Goal: Task Accomplishment & Management: Manage account settings

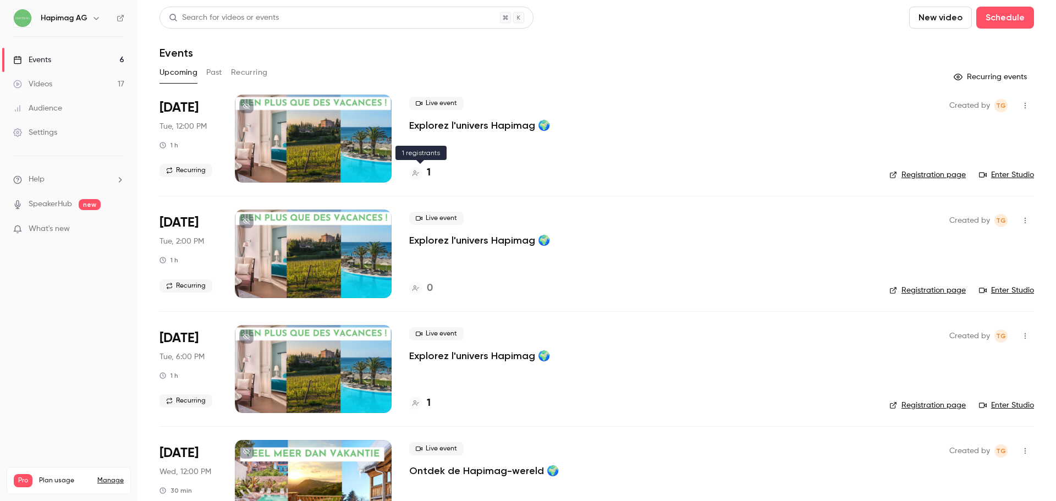
click at [430, 168] on h4 "1" at bounding box center [429, 173] width 4 height 15
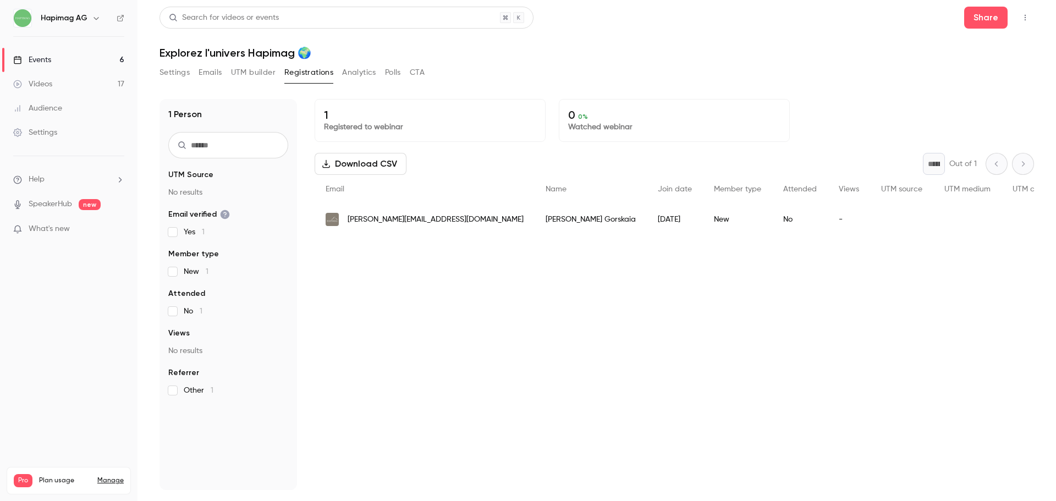
click at [64, 230] on span "What's new" at bounding box center [49, 229] width 41 height 12
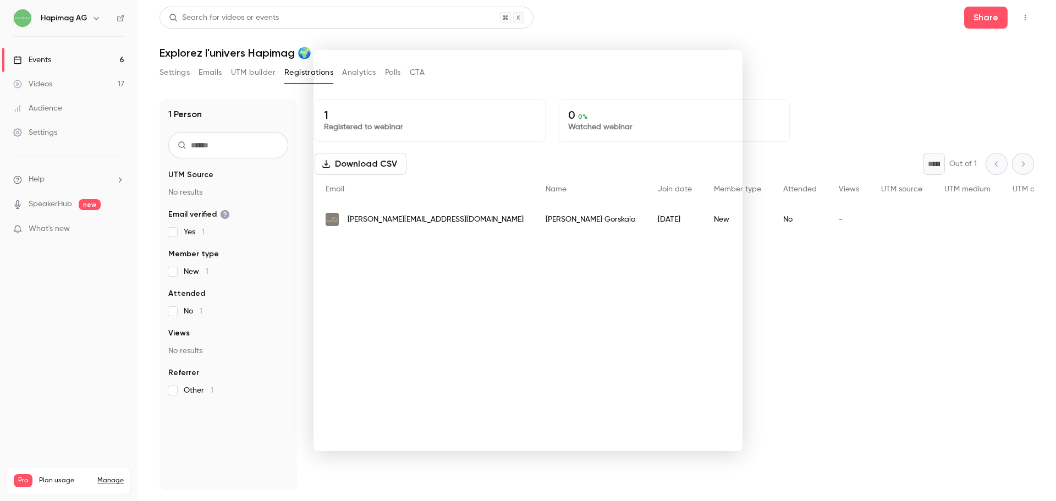
click at [819, 7] on div at bounding box center [528, 250] width 1056 height 501
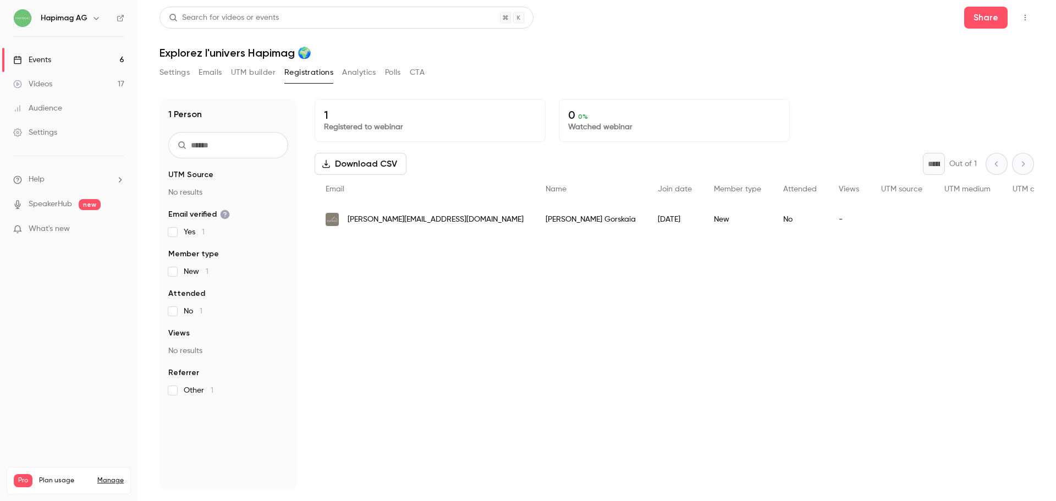
click at [71, 51] on link "Events 6" at bounding box center [69, 60] width 138 height 24
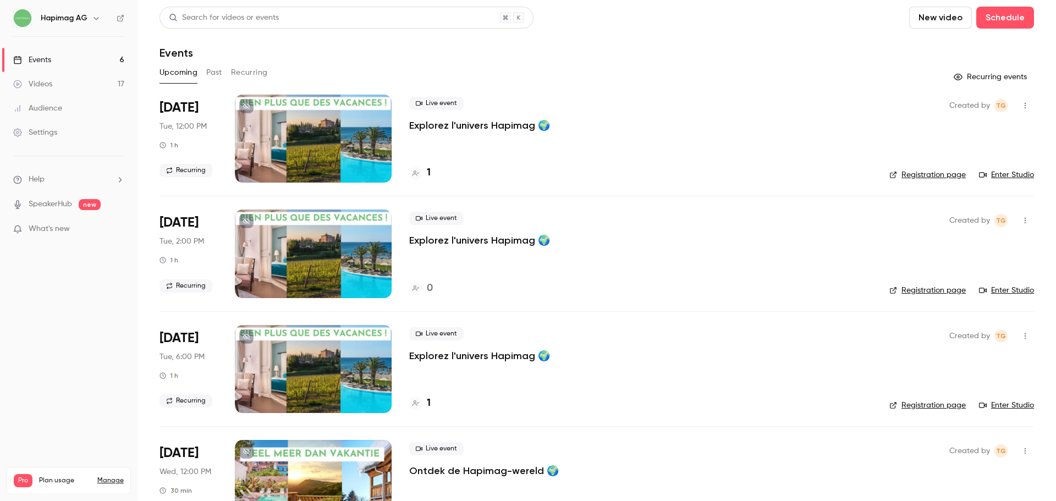
click at [429, 175] on h4 "1" at bounding box center [429, 173] width 4 height 15
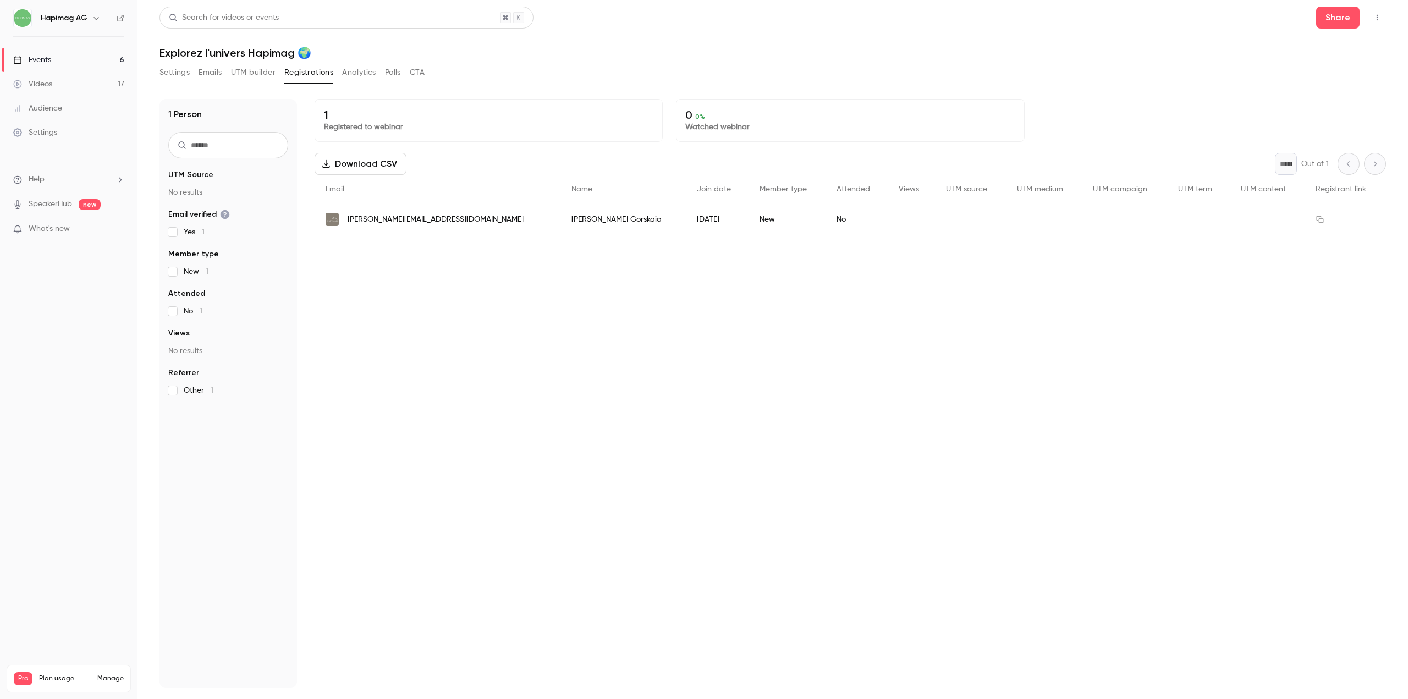
click at [60, 59] on link "Events 6" at bounding box center [69, 60] width 138 height 24
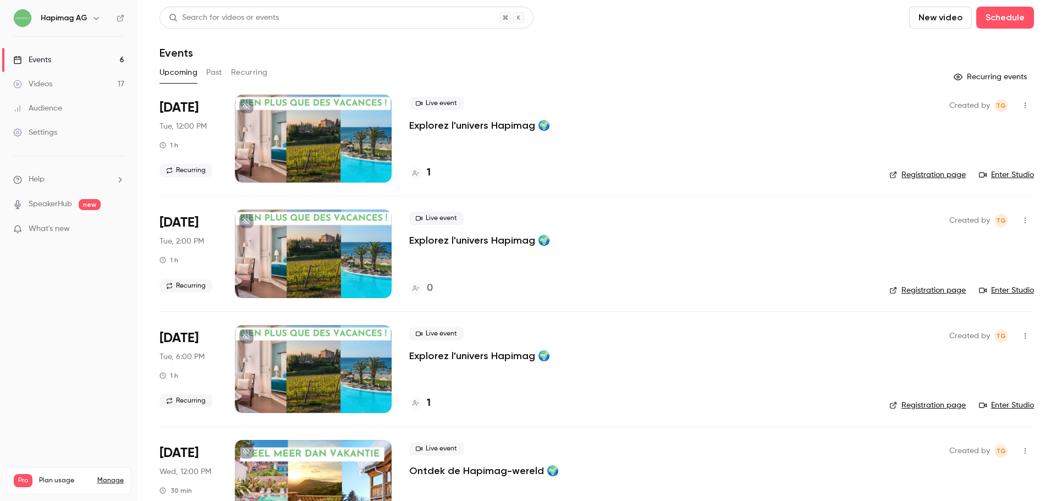
click at [36, 82] on div "Videos" at bounding box center [32, 84] width 39 height 11
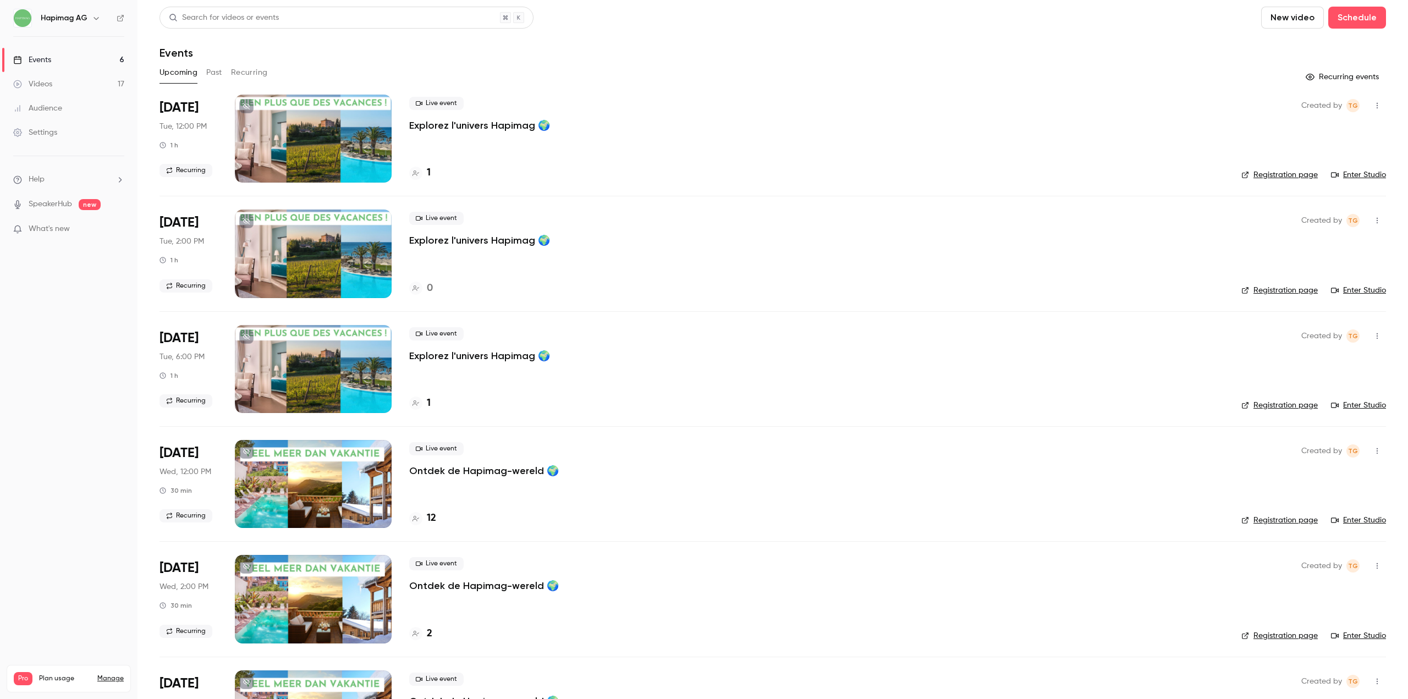
click at [93, 59] on link "Events 6" at bounding box center [69, 60] width 138 height 24
click at [428, 171] on h4 "1" at bounding box center [429, 173] width 4 height 15
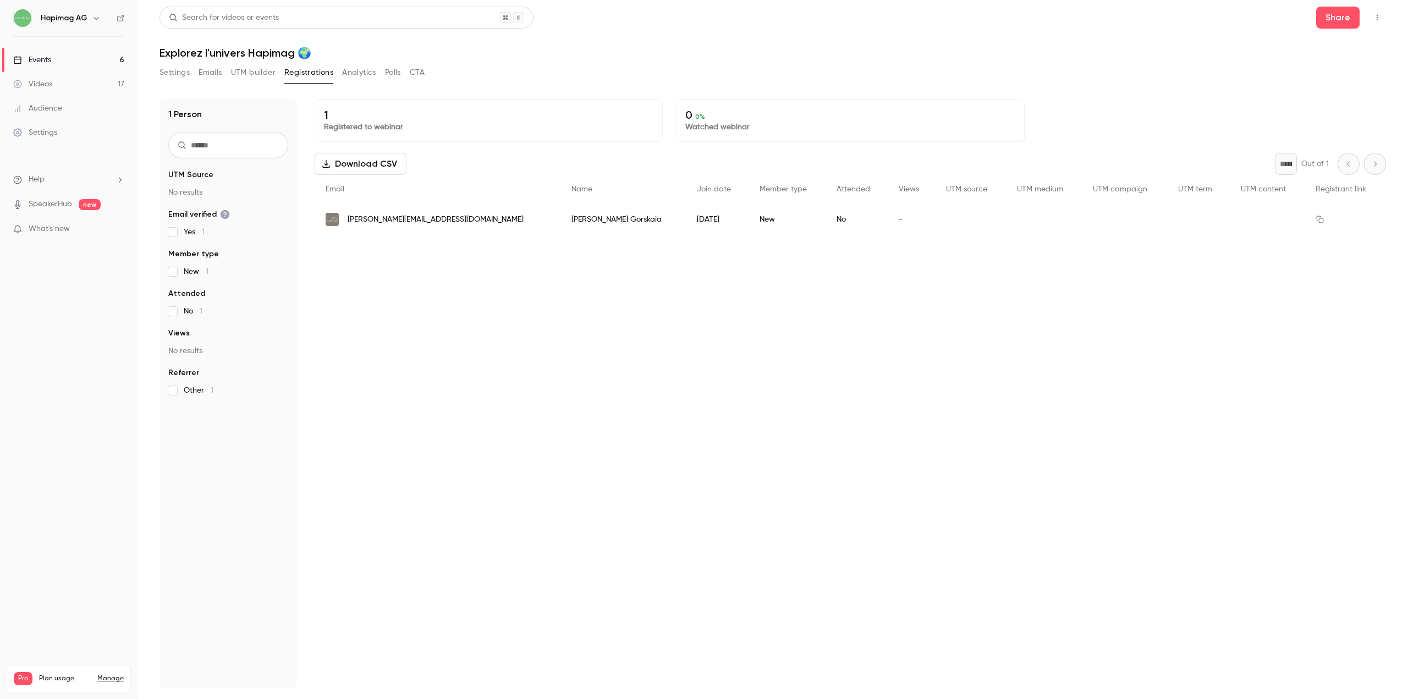
click at [89, 49] on link "Events 6" at bounding box center [69, 60] width 138 height 24
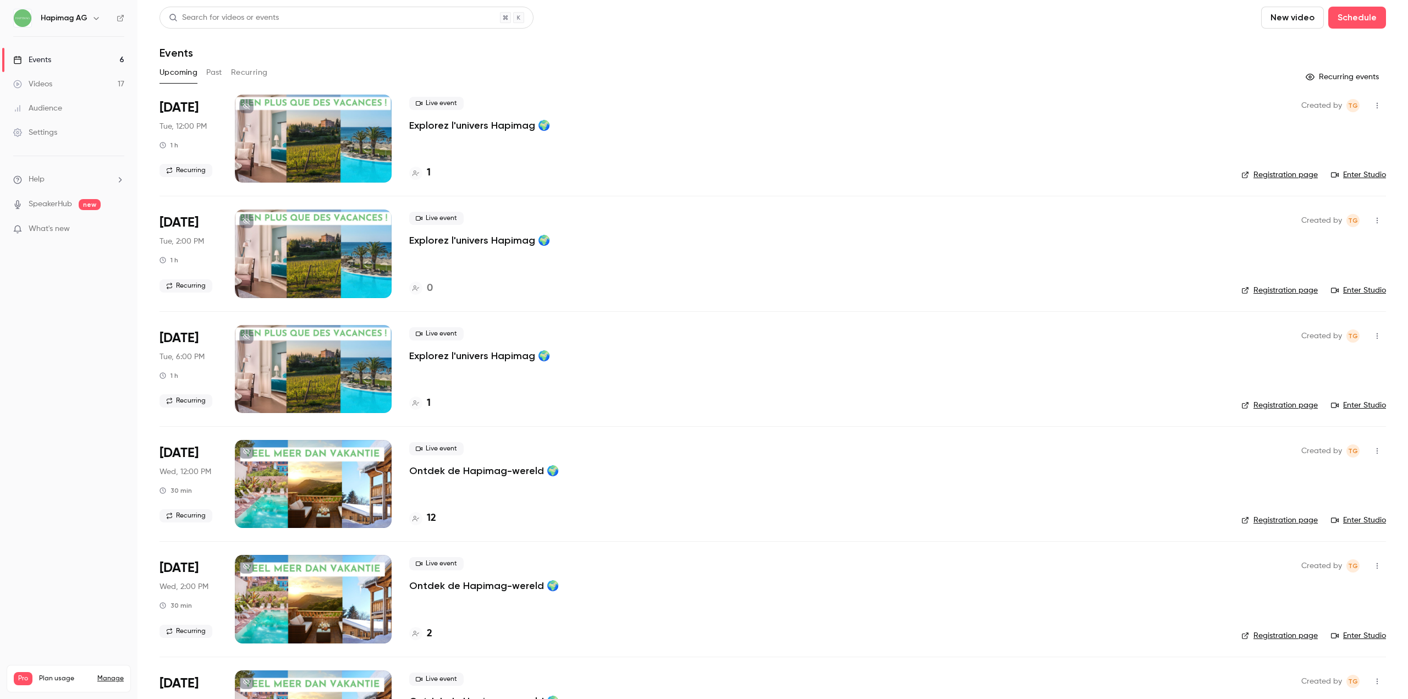
click at [1373, 105] on icon "button" at bounding box center [1377, 106] width 9 height 8
drag, startPoint x: 783, startPoint y: 117, endPoint x: 789, endPoint y: 116, distance: 6.3
click at [784, 117] on div at bounding box center [704, 349] width 1408 height 699
click at [42, 76] on link "Videos 17" at bounding box center [69, 84] width 138 height 24
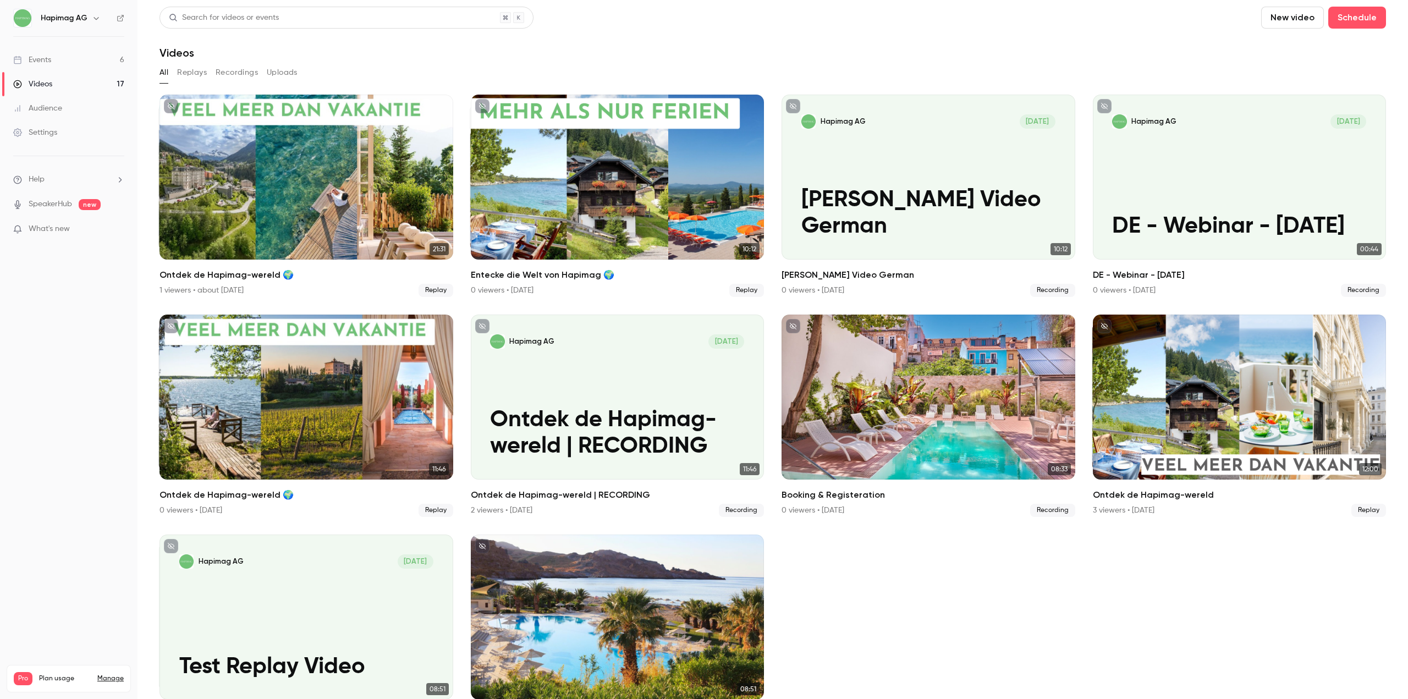
click at [73, 112] on link "Audience" at bounding box center [69, 108] width 138 height 24
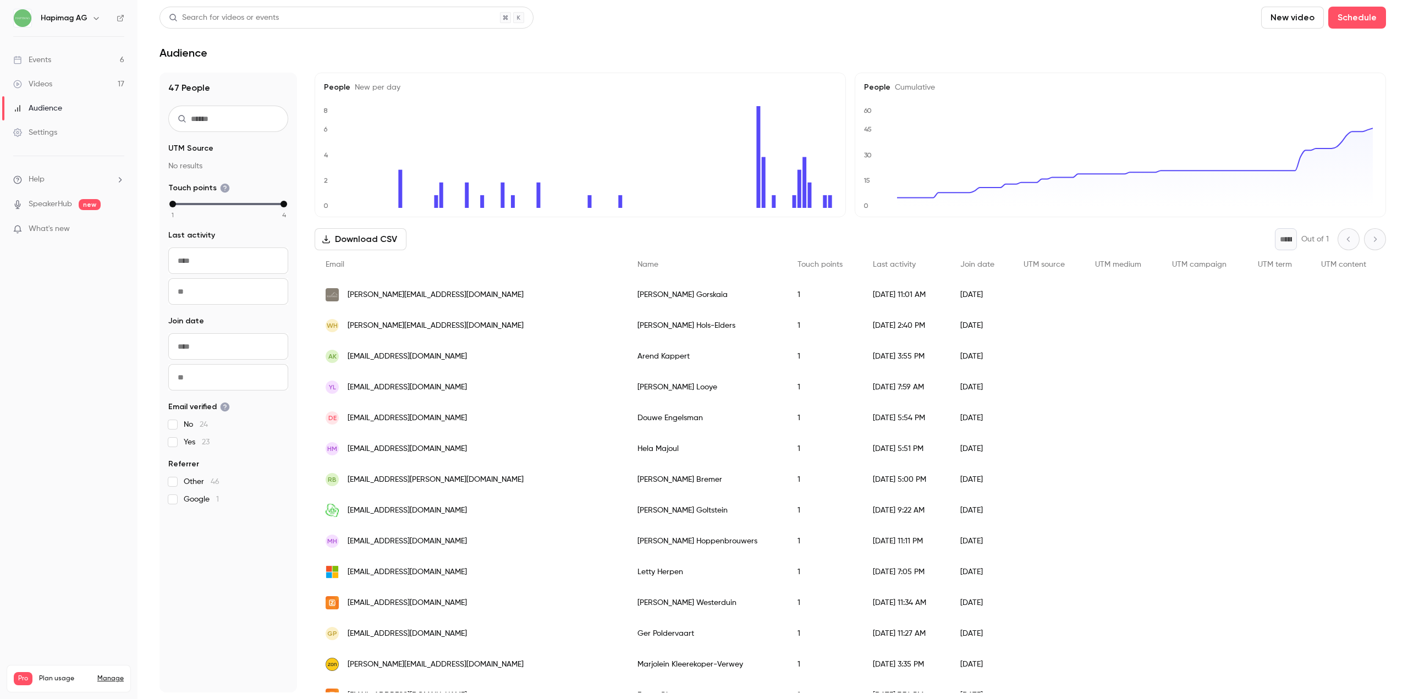
click at [76, 66] on link "Events 6" at bounding box center [69, 60] width 138 height 24
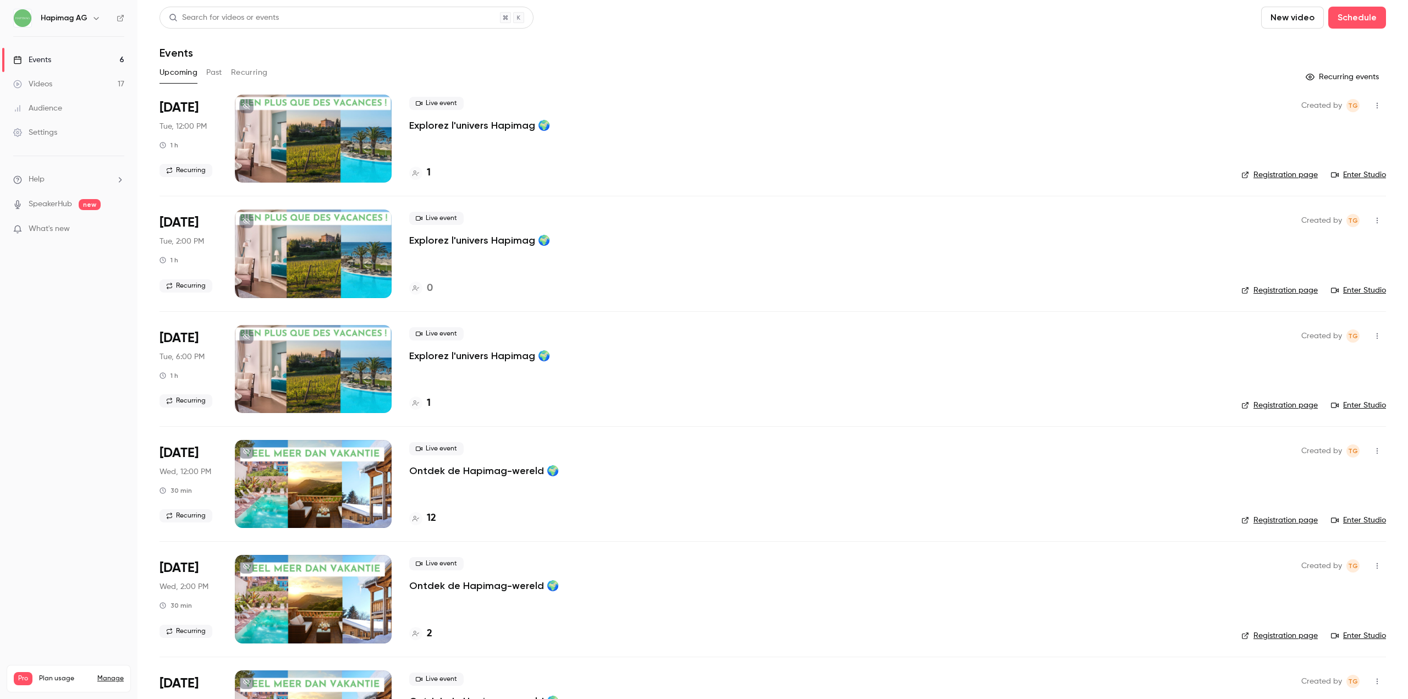
click at [270, 71] on div "Upcoming Past Recurring" at bounding box center [773, 73] width 1227 height 18
click at [263, 72] on button "Recurring" at bounding box center [249, 73] width 37 height 18
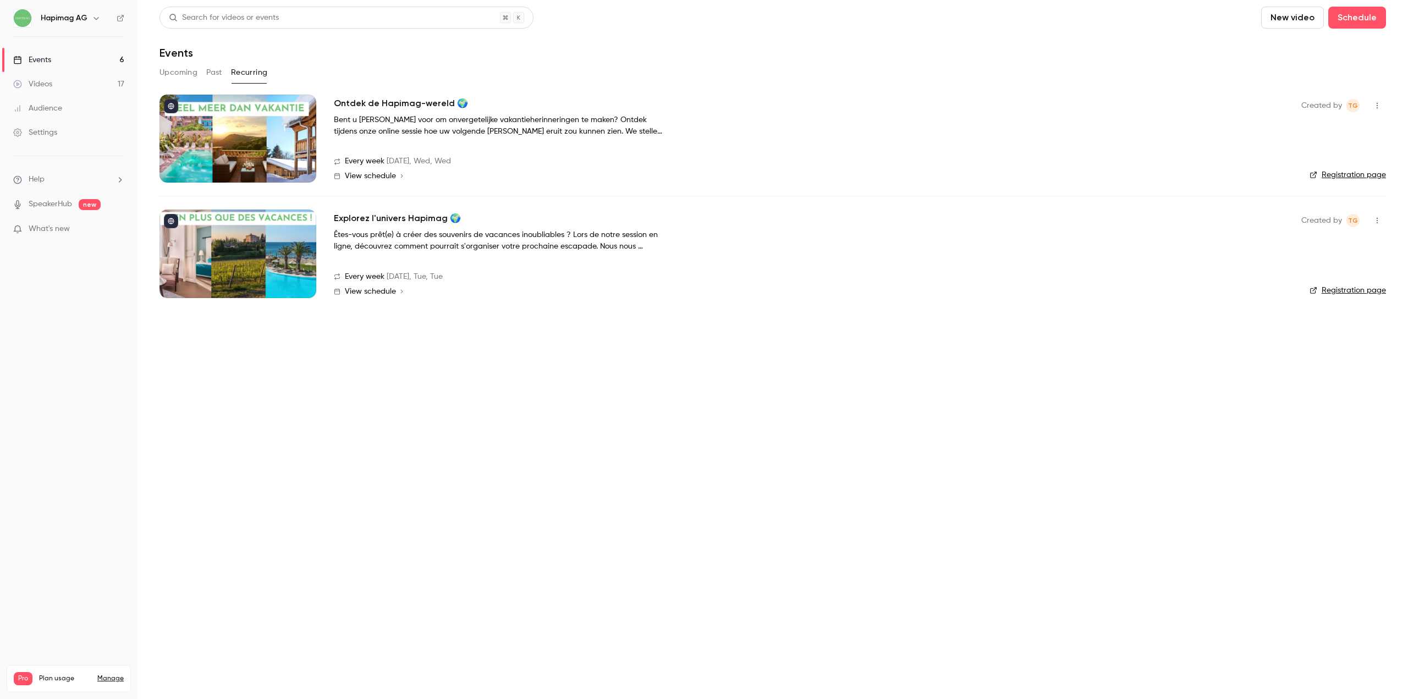
click at [251, 227] on div at bounding box center [238, 254] width 157 height 88
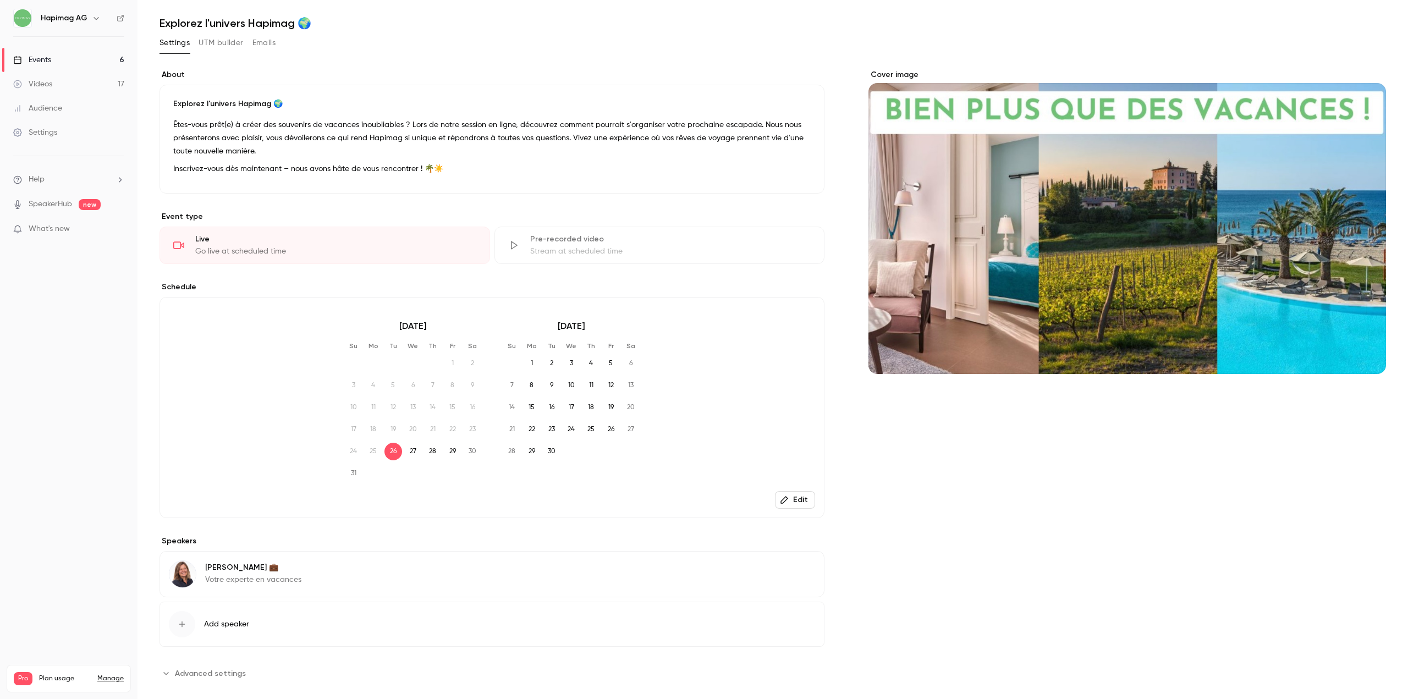
scroll to position [46, 0]
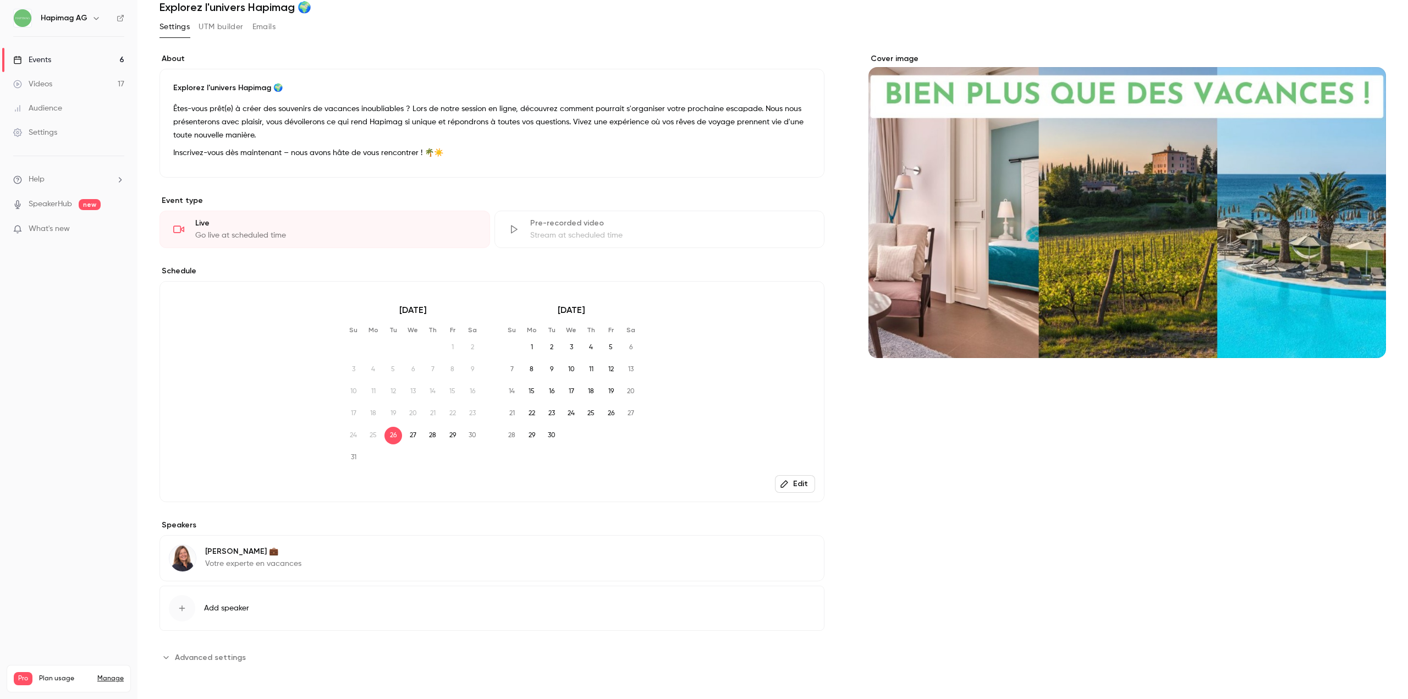
click at [799, 483] on button "Edit" at bounding box center [795, 484] width 40 height 18
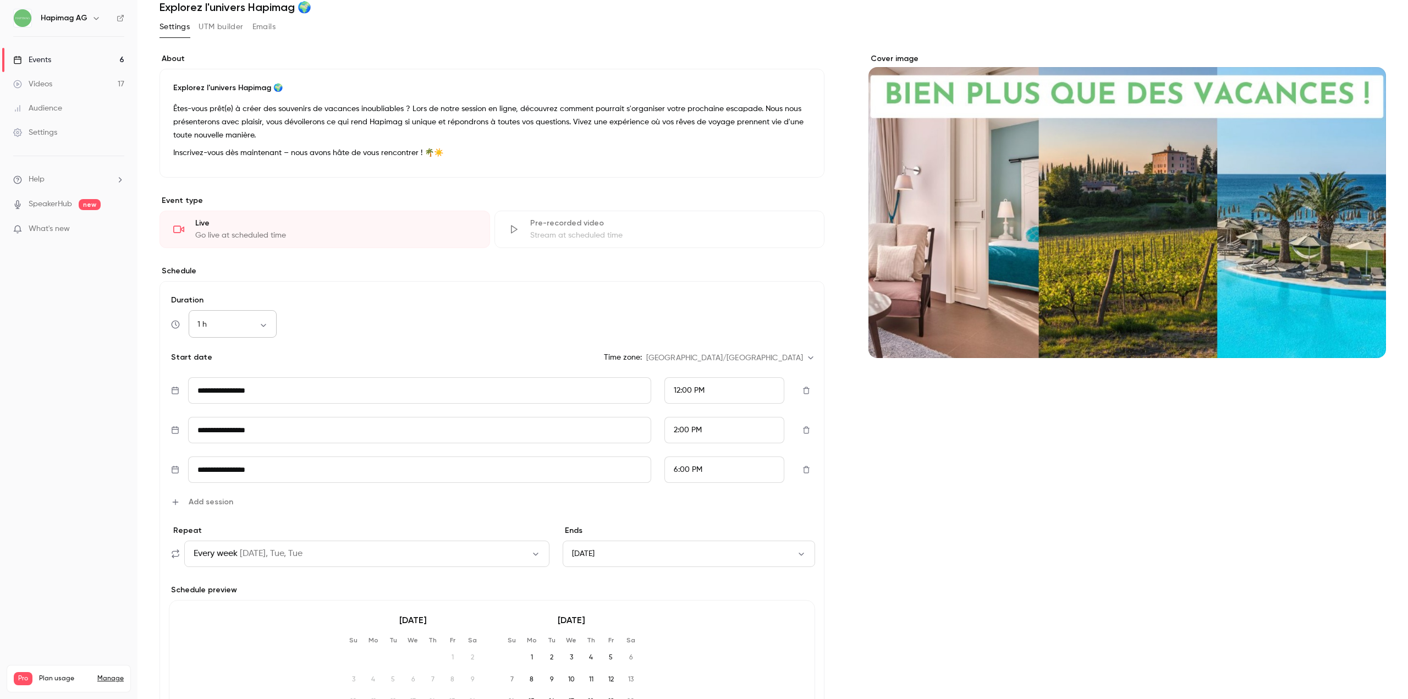
click at [240, 313] on div "1 h ** ​" at bounding box center [233, 324] width 88 height 26
click at [246, 334] on div "1 h ** ​" at bounding box center [233, 324] width 88 height 26
click at [260, 327] on body "**********" at bounding box center [704, 349] width 1408 height 699
click at [240, 359] on li "15 min" at bounding box center [233, 354] width 88 height 29
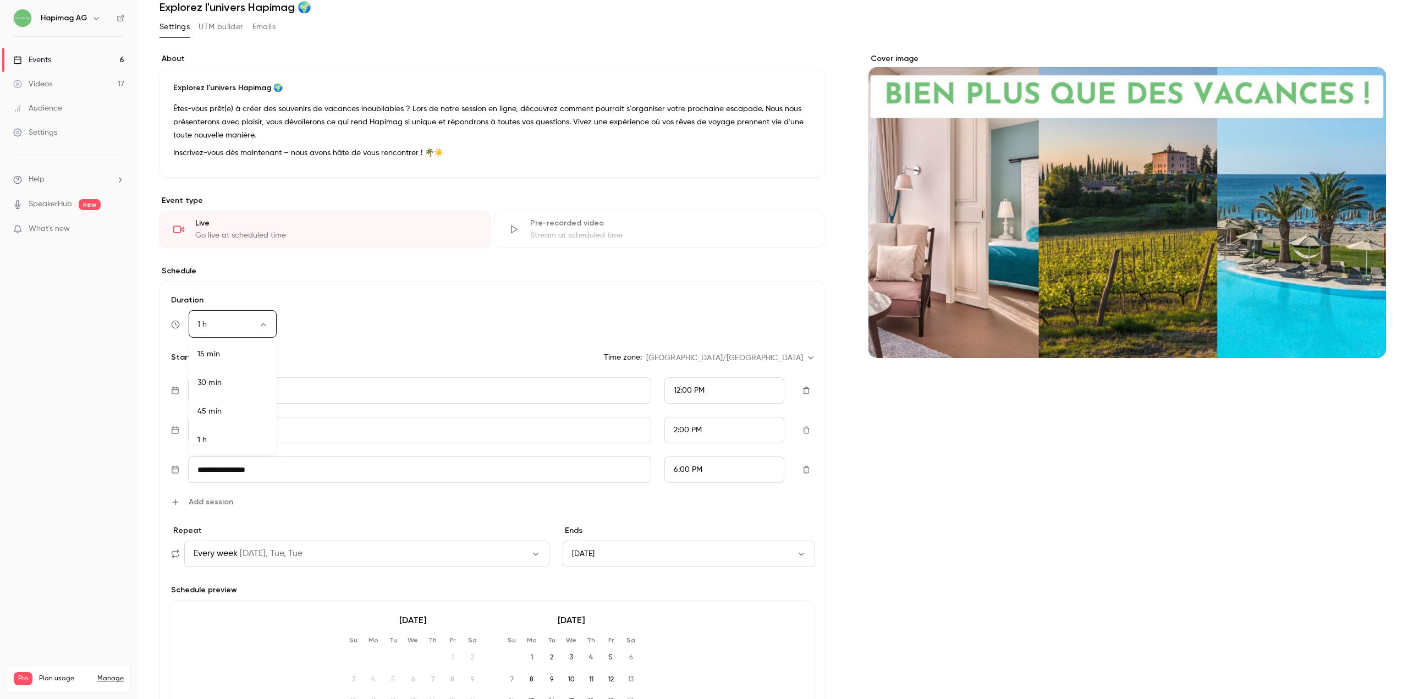
type input "**"
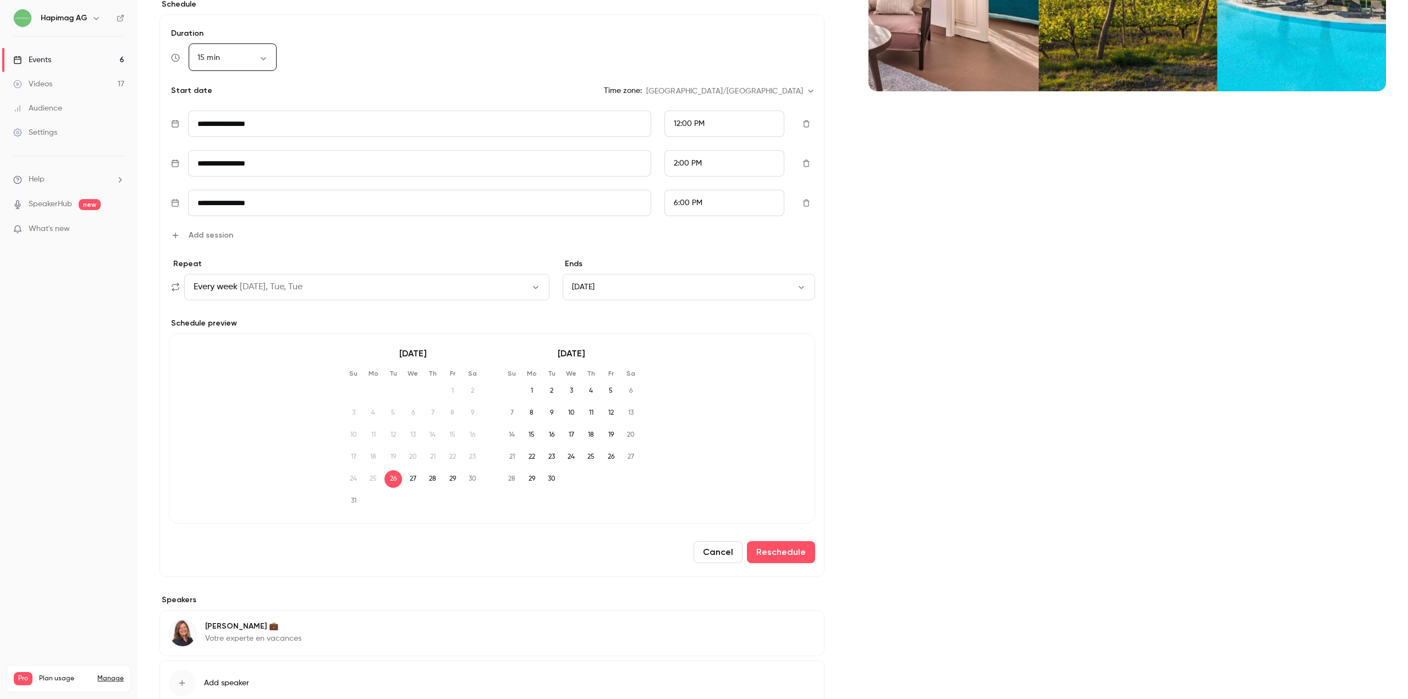
scroll to position [387, 0]
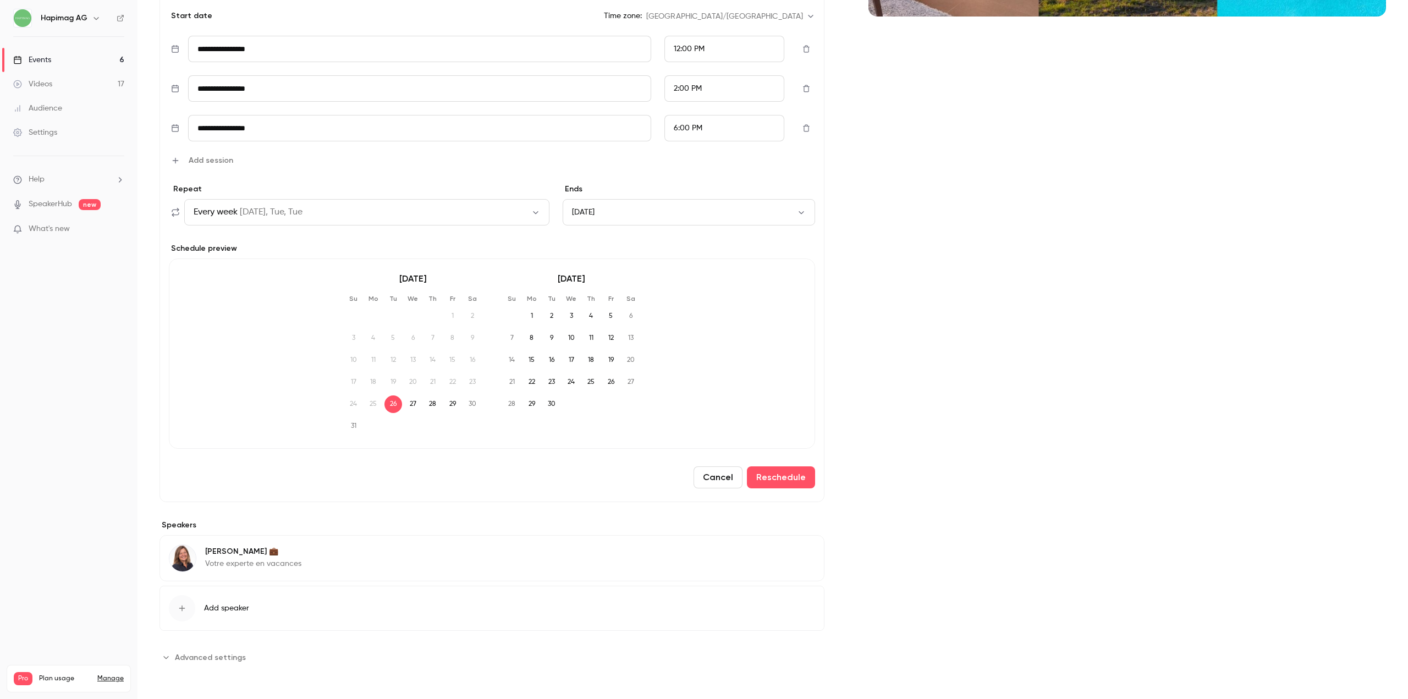
click at [299, 484] on div "Cancel Reschedule" at bounding box center [492, 477] width 646 height 22
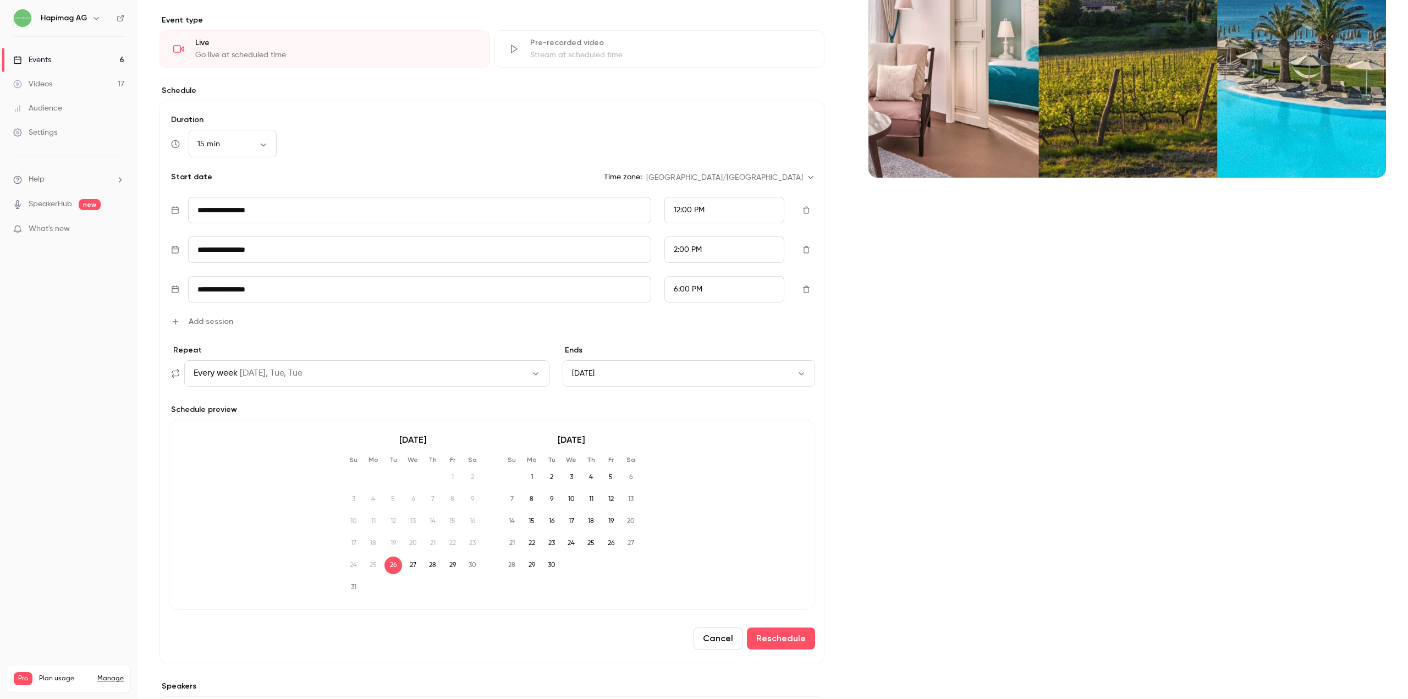
scroll to position [57, 0]
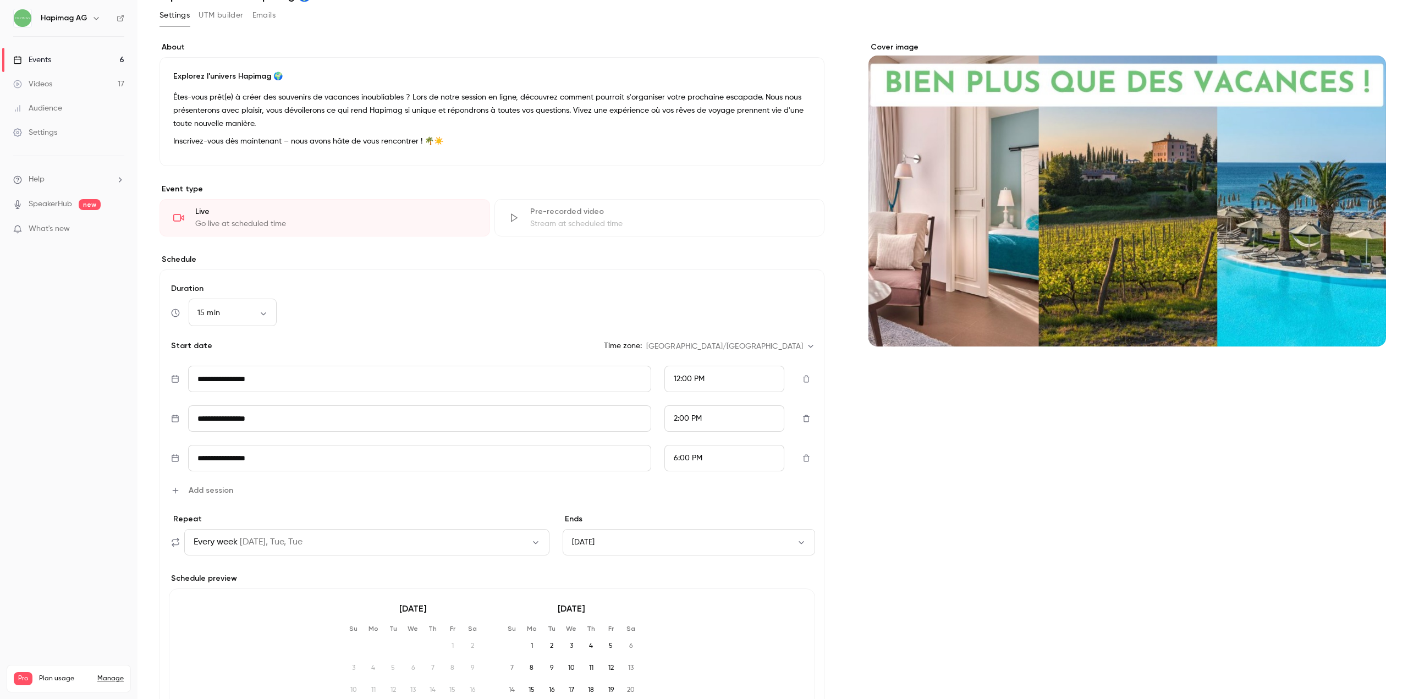
click at [32, 89] on div "Videos" at bounding box center [32, 84] width 39 height 11
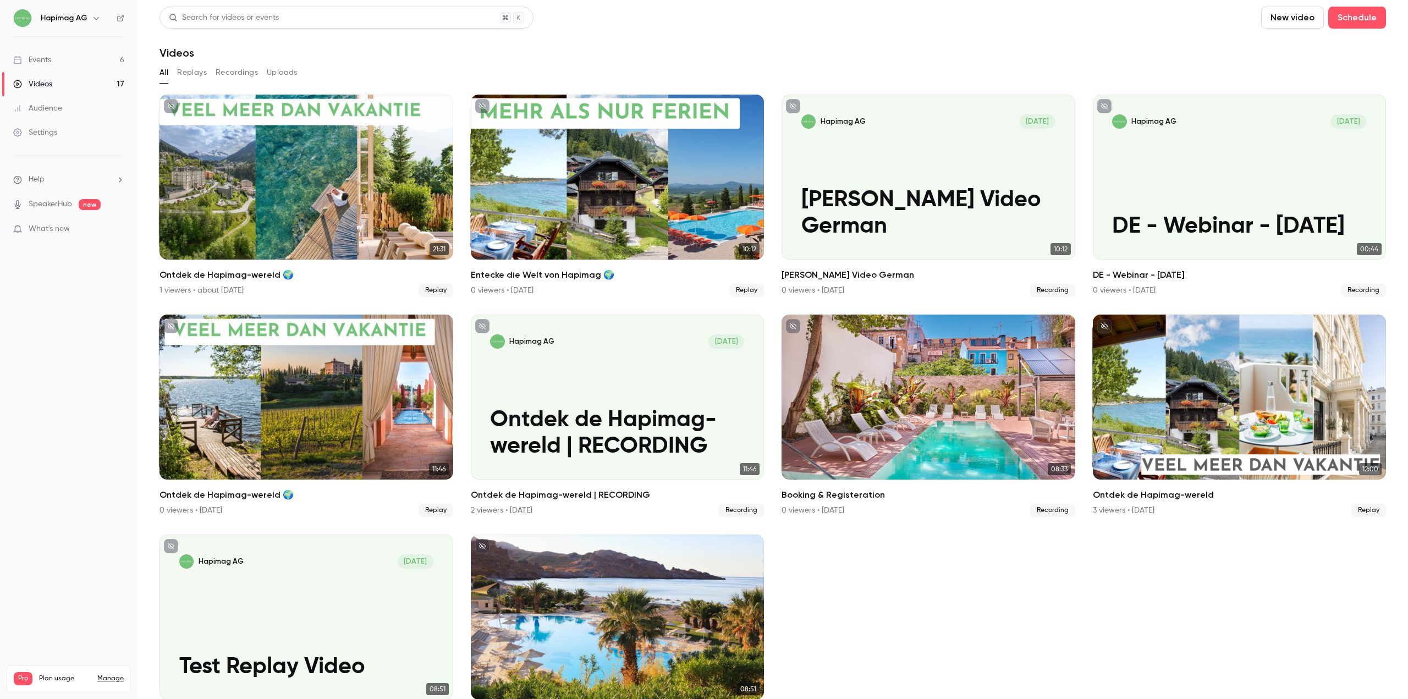
click at [61, 56] on link "Events 6" at bounding box center [69, 60] width 138 height 24
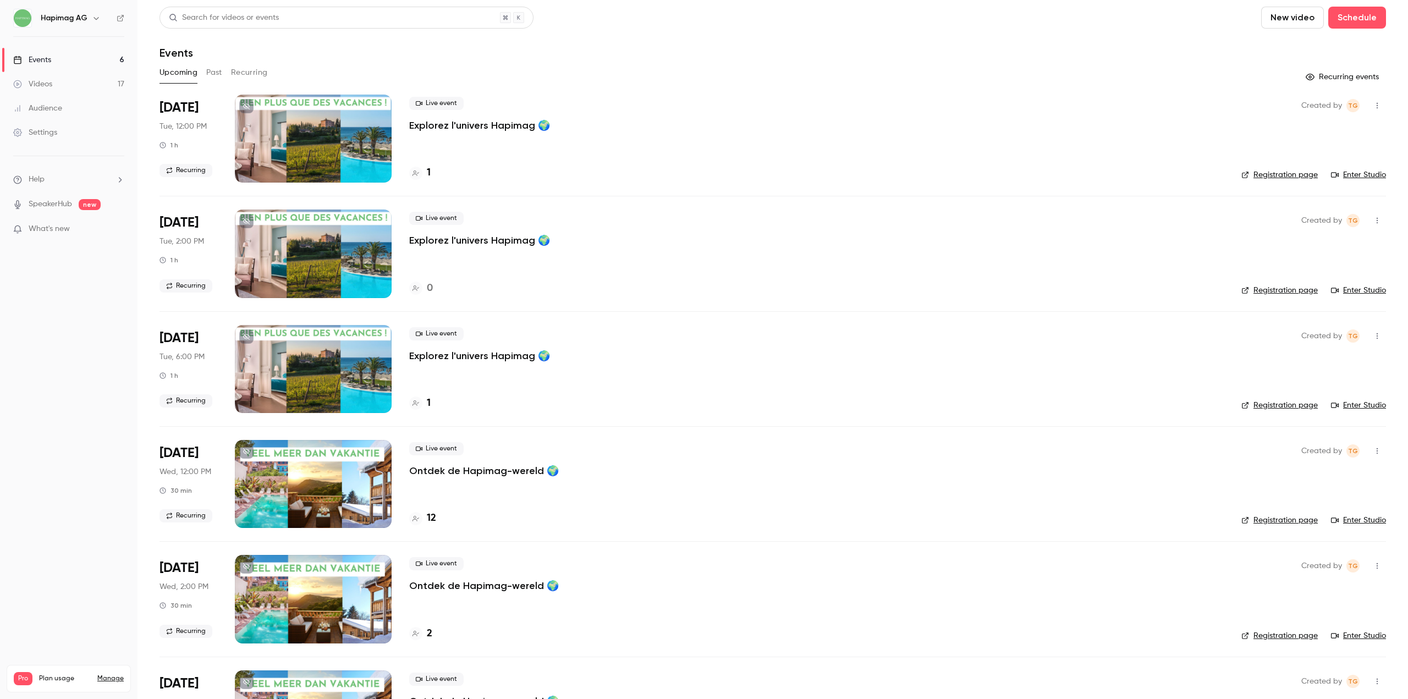
click at [1369, 102] on button "button" at bounding box center [1378, 106] width 18 height 18
click at [1337, 133] on div "Share" at bounding box center [1327, 133] width 84 height 11
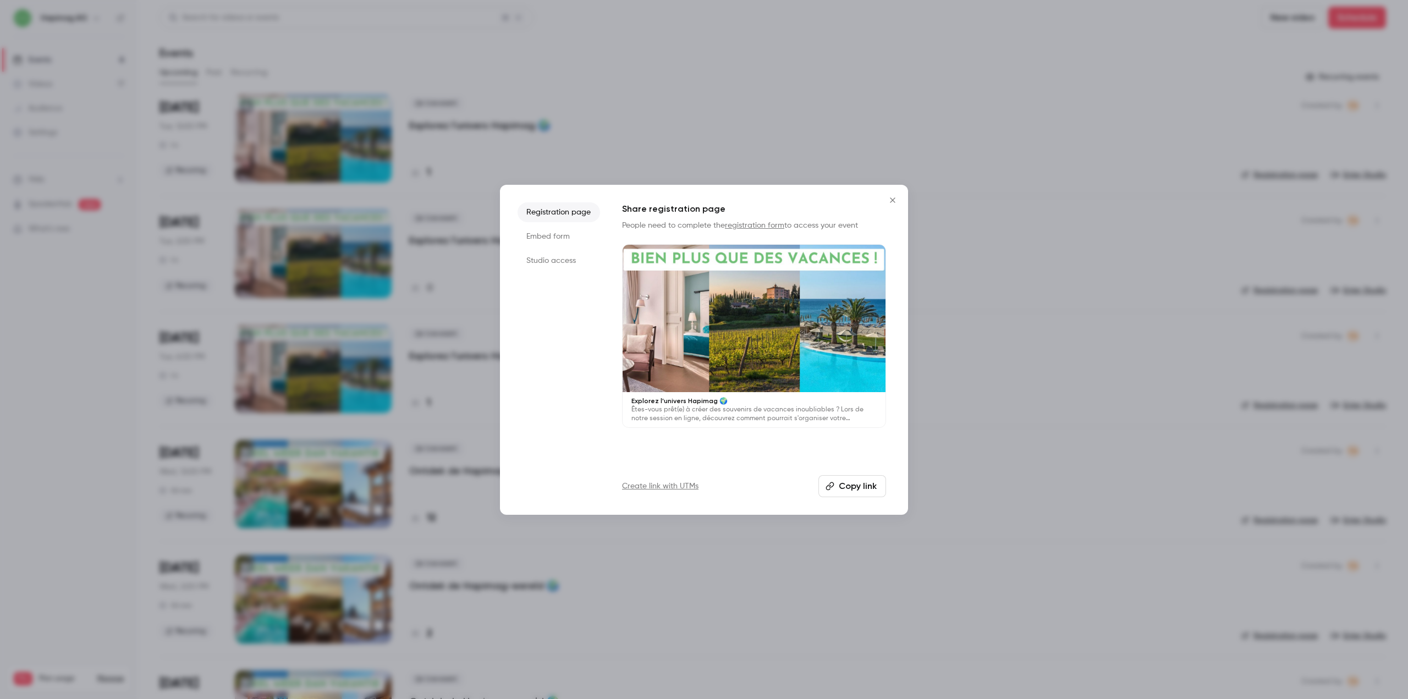
click at [853, 487] on button "Copy link" at bounding box center [853, 486] width 68 height 22
click at [902, 206] on button "Close" at bounding box center [893, 200] width 22 height 22
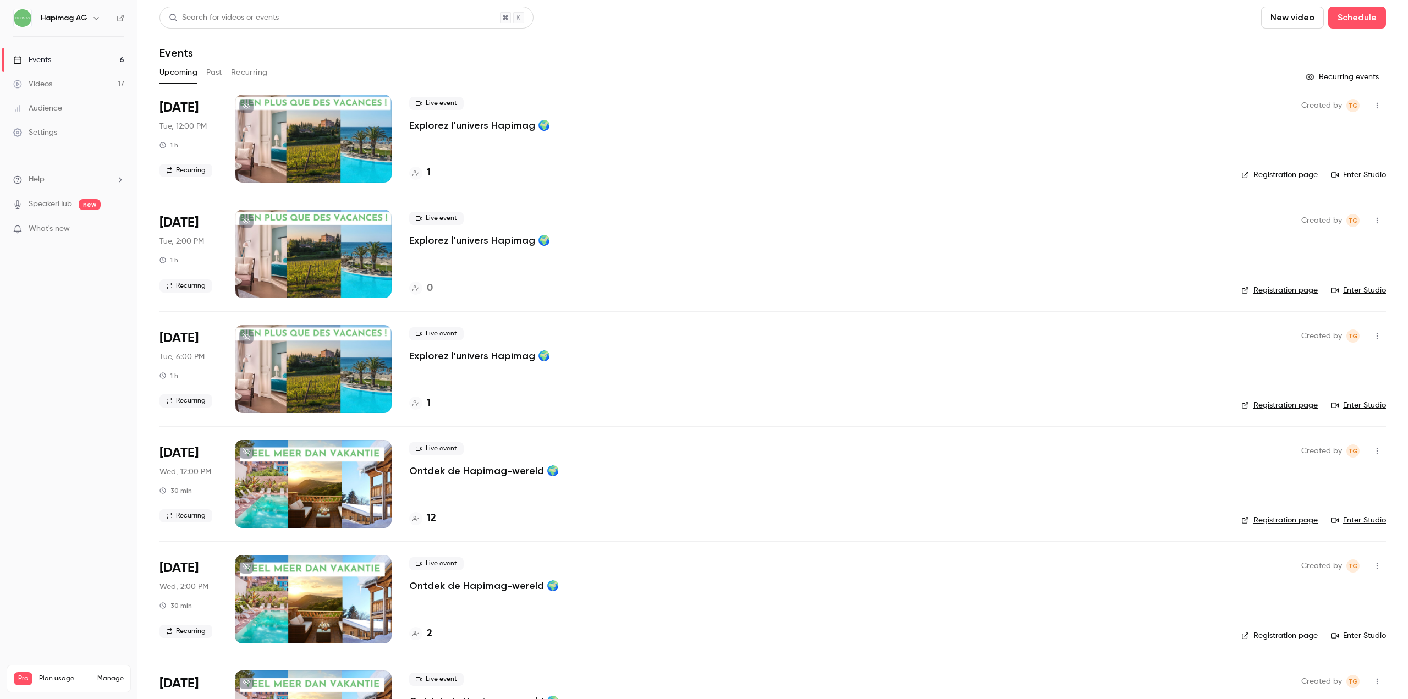
drag, startPoint x: 261, startPoint y: 59, endPoint x: 258, endPoint y: 69, distance: 10.3
click at [261, 59] on div "Search for videos or events New video Schedule Events Upcoming Past Recurring R…" at bounding box center [773, 389] width 1227 height 765
click at [257, 73] on button "Recurring" at bounding box center [249, 73] width 37 height 18
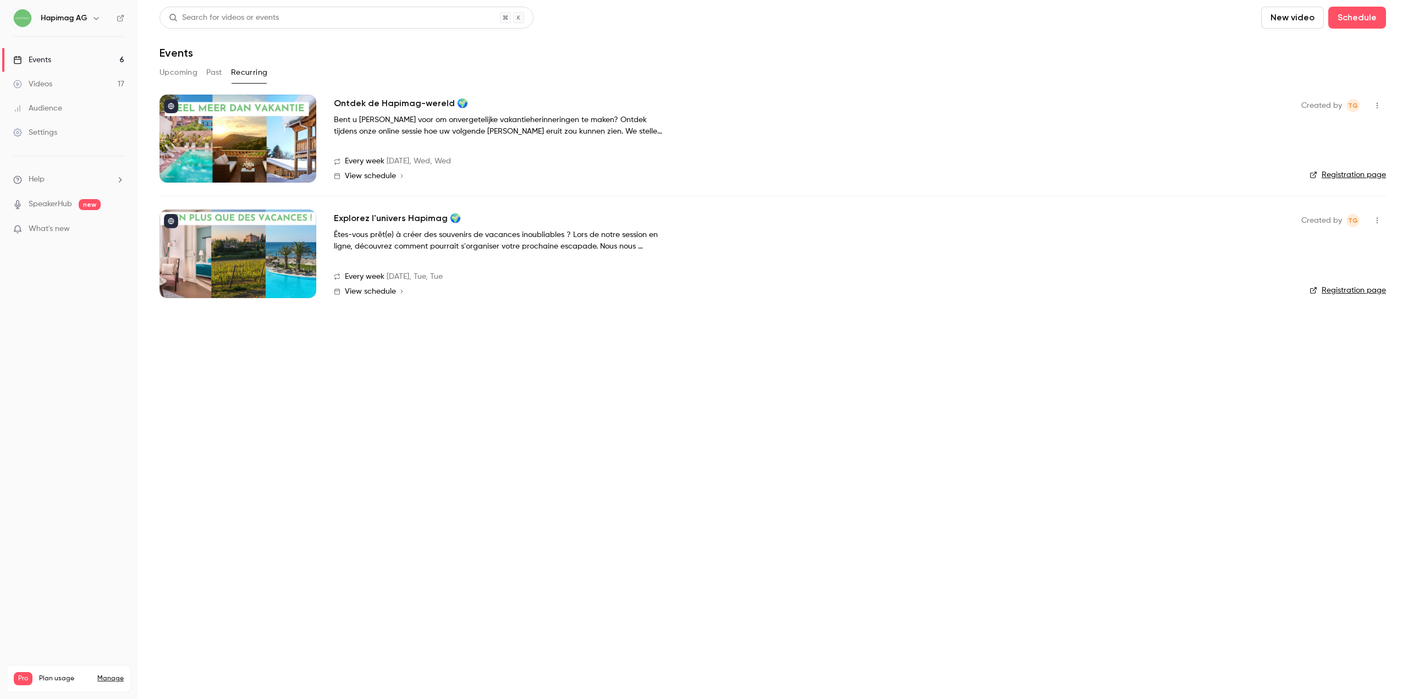
click at [282, 255] on div at bounding box center [238, 254] width 157 height 88
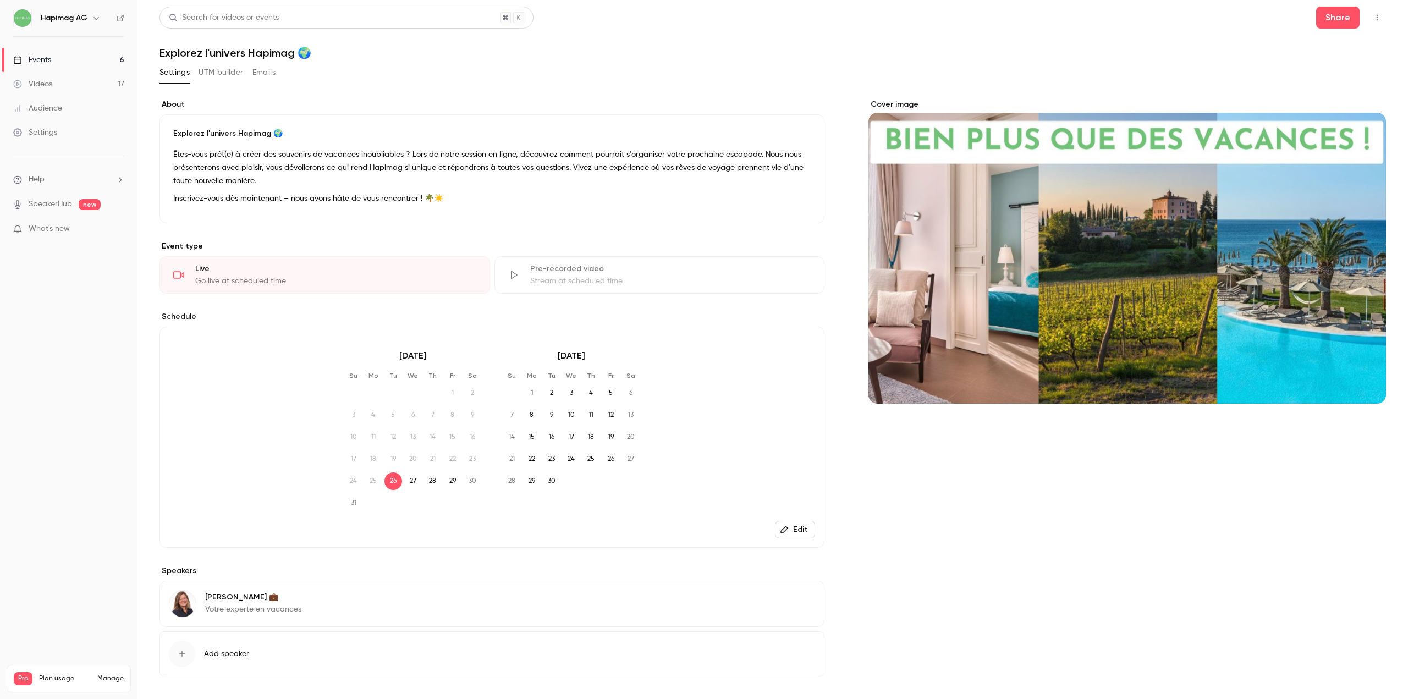
click at [69, 56] on link "Events 6" at bounding box center [69, 60] width 138 height 24
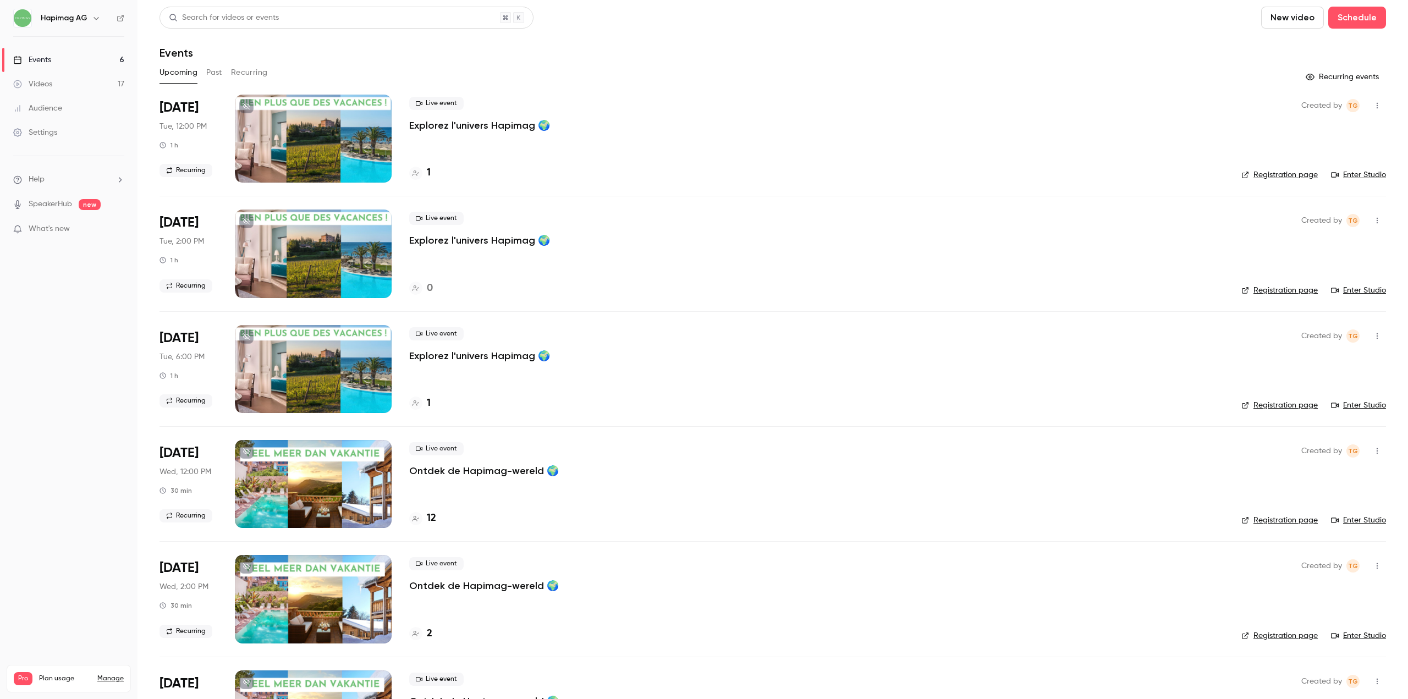
click at [222, 76] on button "Past" at bounding box center [214, 73] width 16 height 18
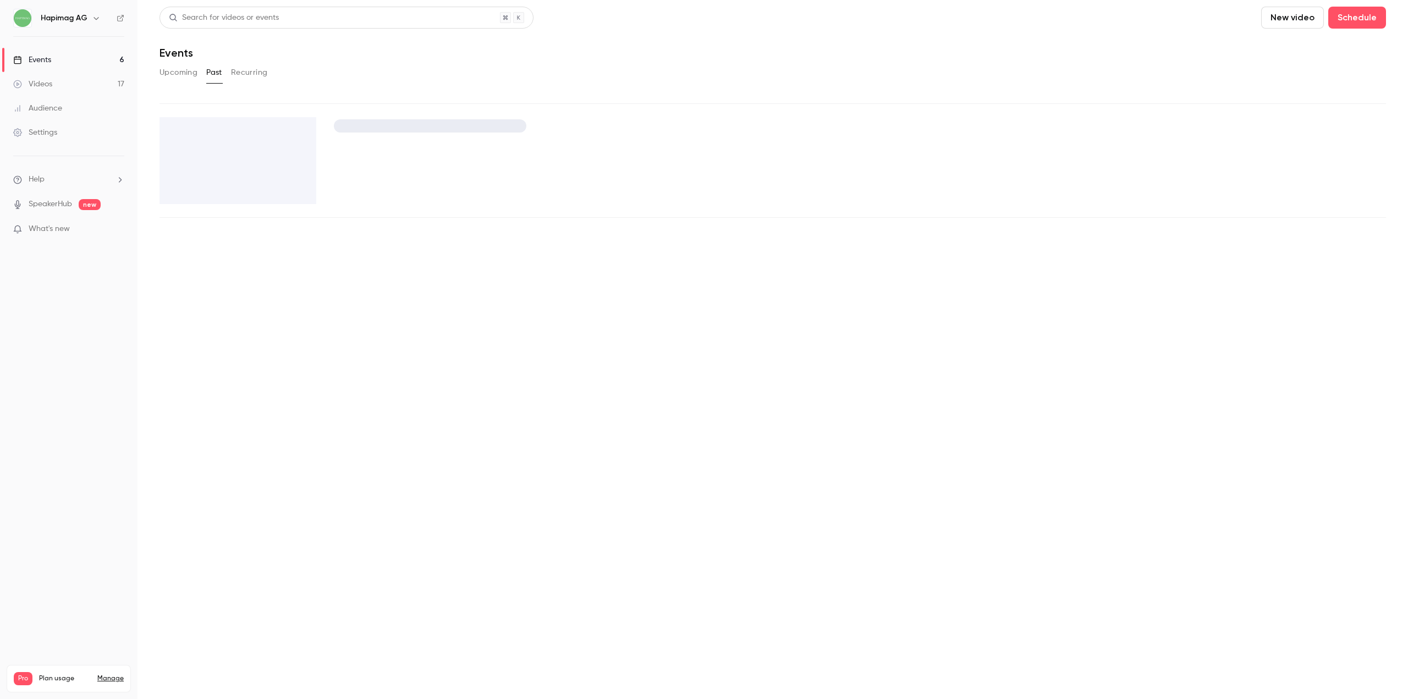
drag, startPoint x: 242, startPoint y: 75, endPoint x: 257, endPoint y: 80, distance: 16.4
click at [241, 75] on button "Recurring" at bounding box center [249, 73] width 37 height 18
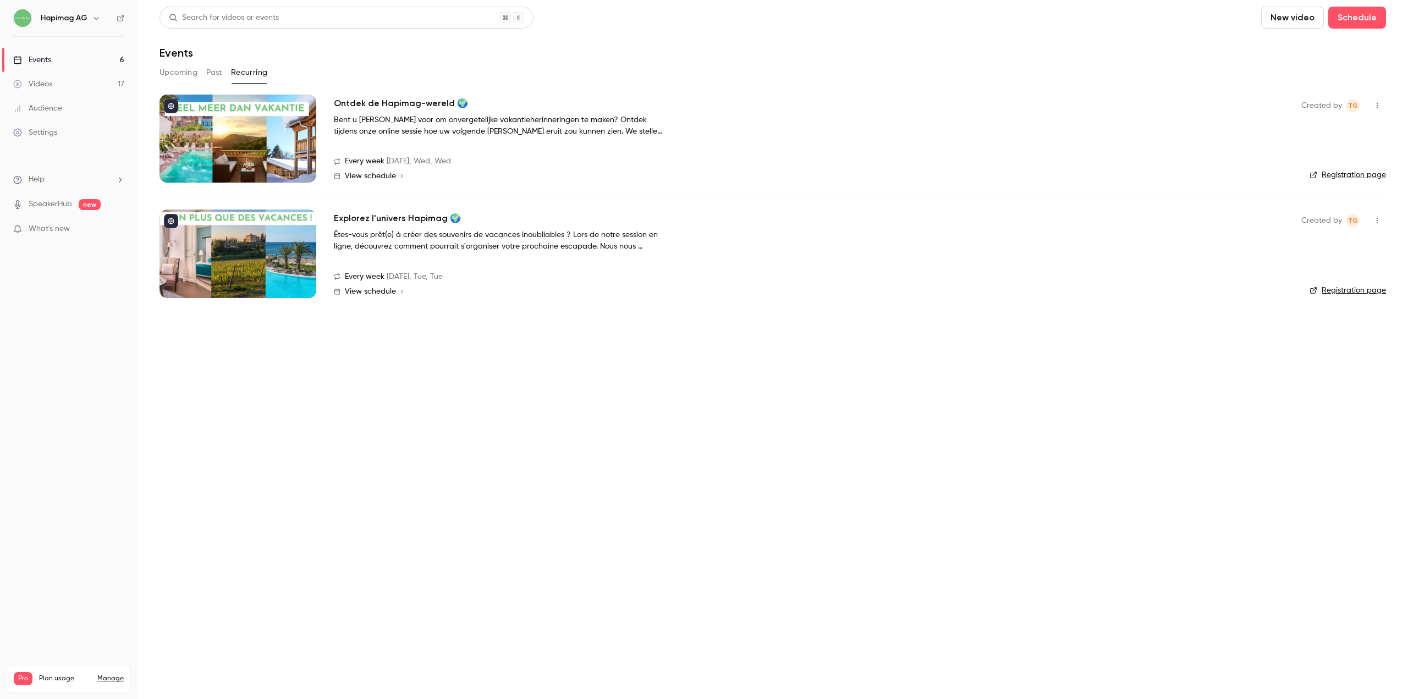
click at [289, 140] on div at bounding box center [238, 139] width 157 height 88
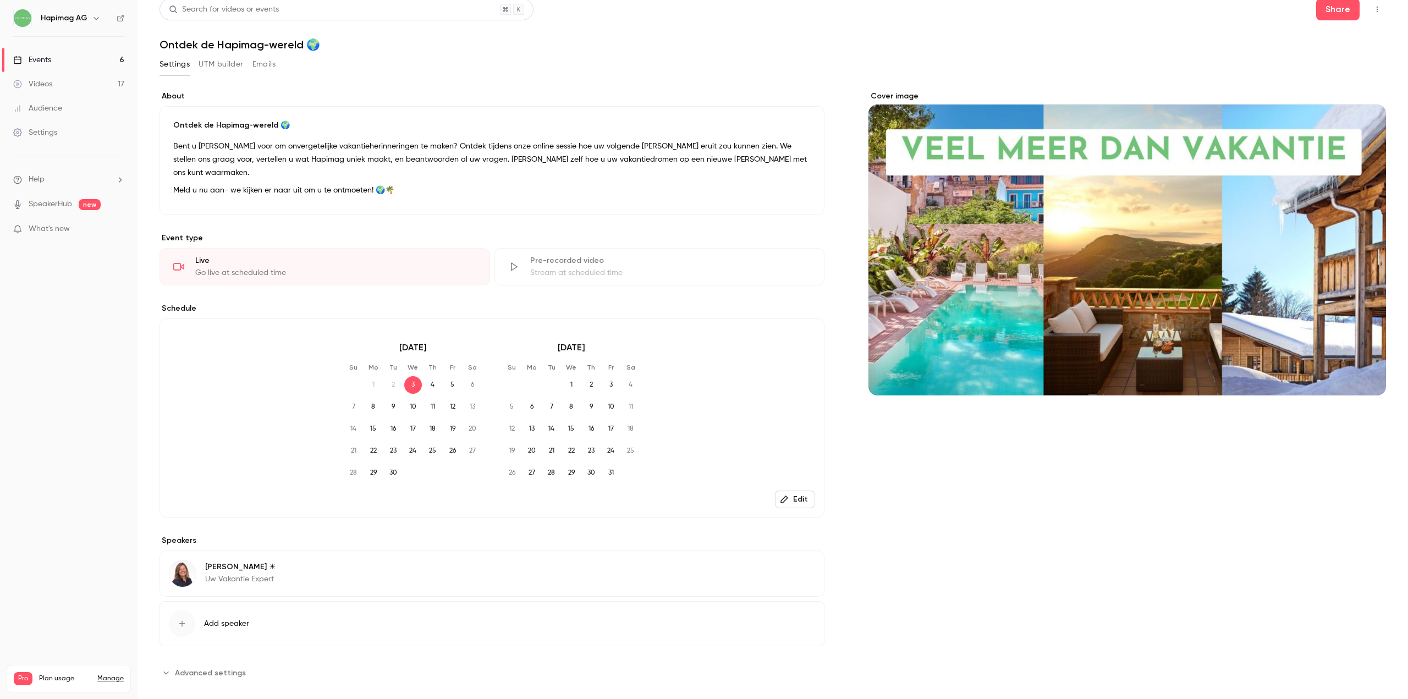
scroll to position [10, 0]
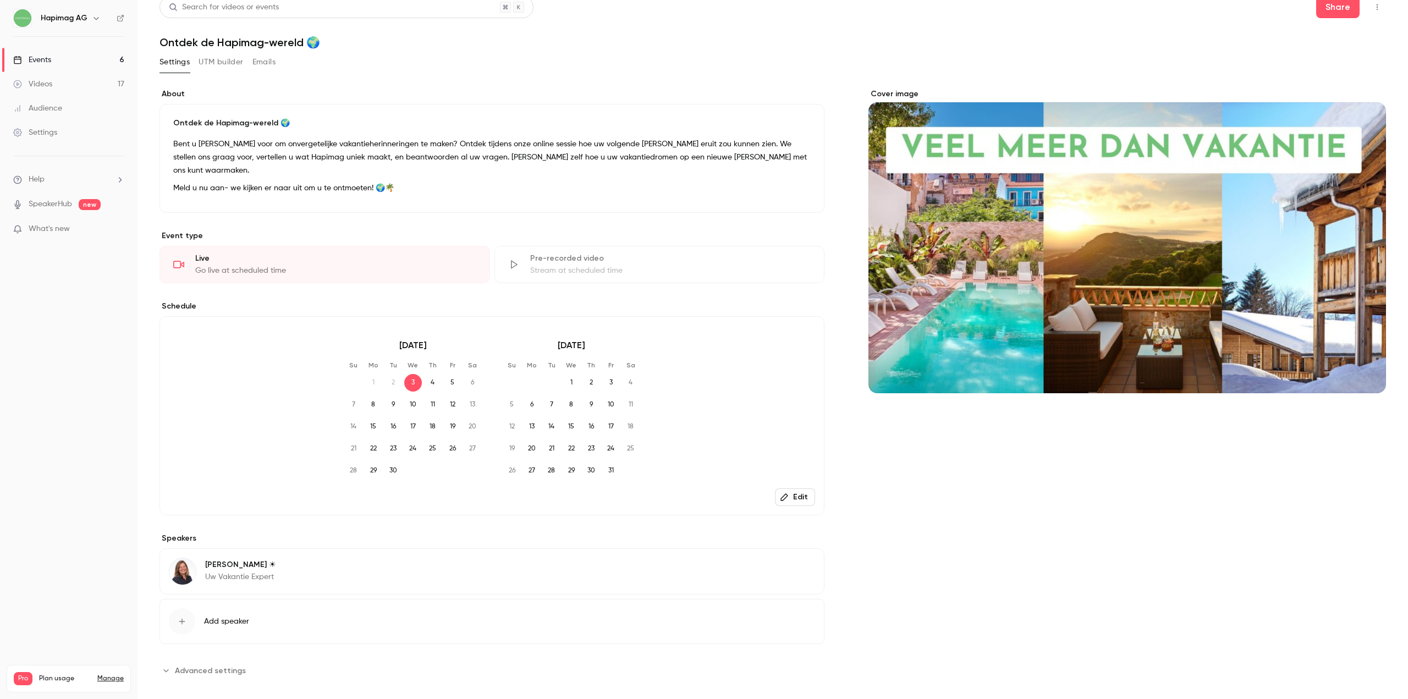
click at [792, 495] on div "September 2025 Su Mo Tu We Th Fr Sa 1 2 3 4 5 6 7 8 9 10 11 12 13 14 15 16 17 1…" at bounding box center [492, 415] width 665 height 199
click at [792, 488] on button "Edit" at bounding box center [795, 497] width 40 height 18
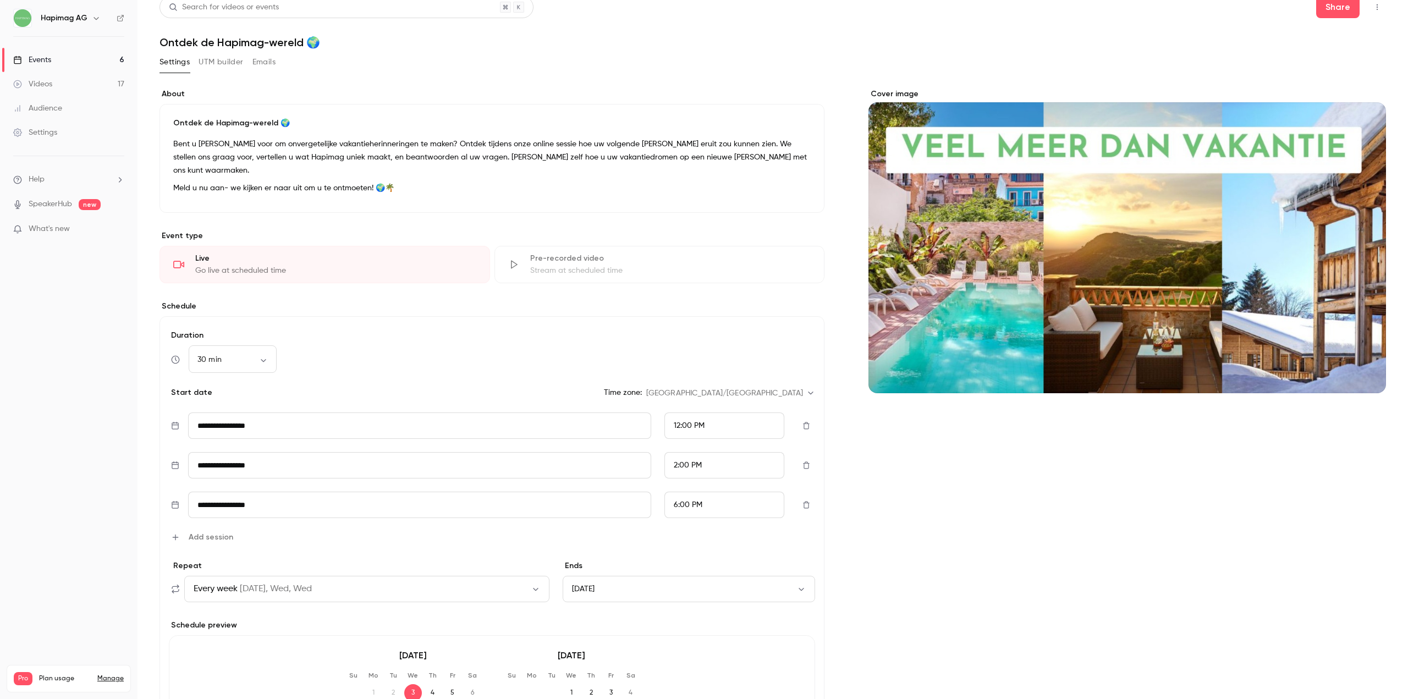
click at [50, 50] on link "Events 6" at bounding box center [69, 60] width 138 height 24
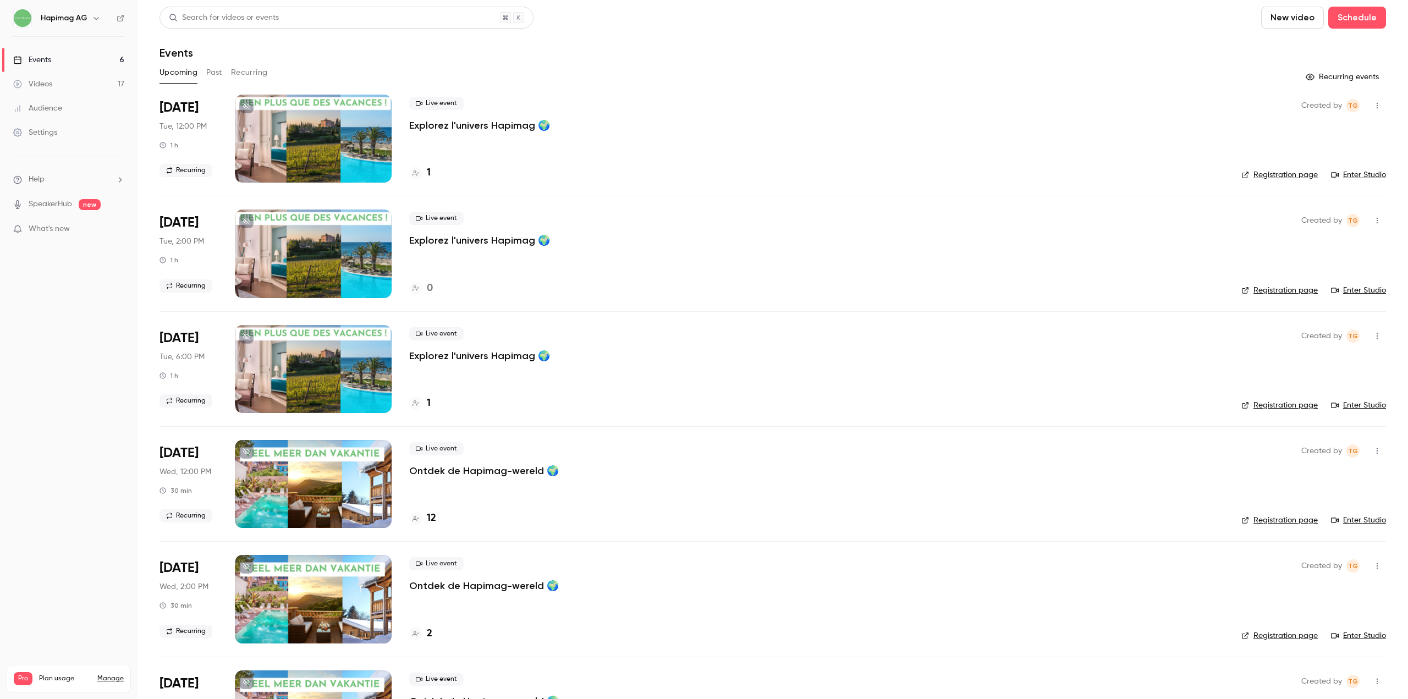
click at [50, 79] on div "Videos" at bounding box center [32, 84] width 39 height 11
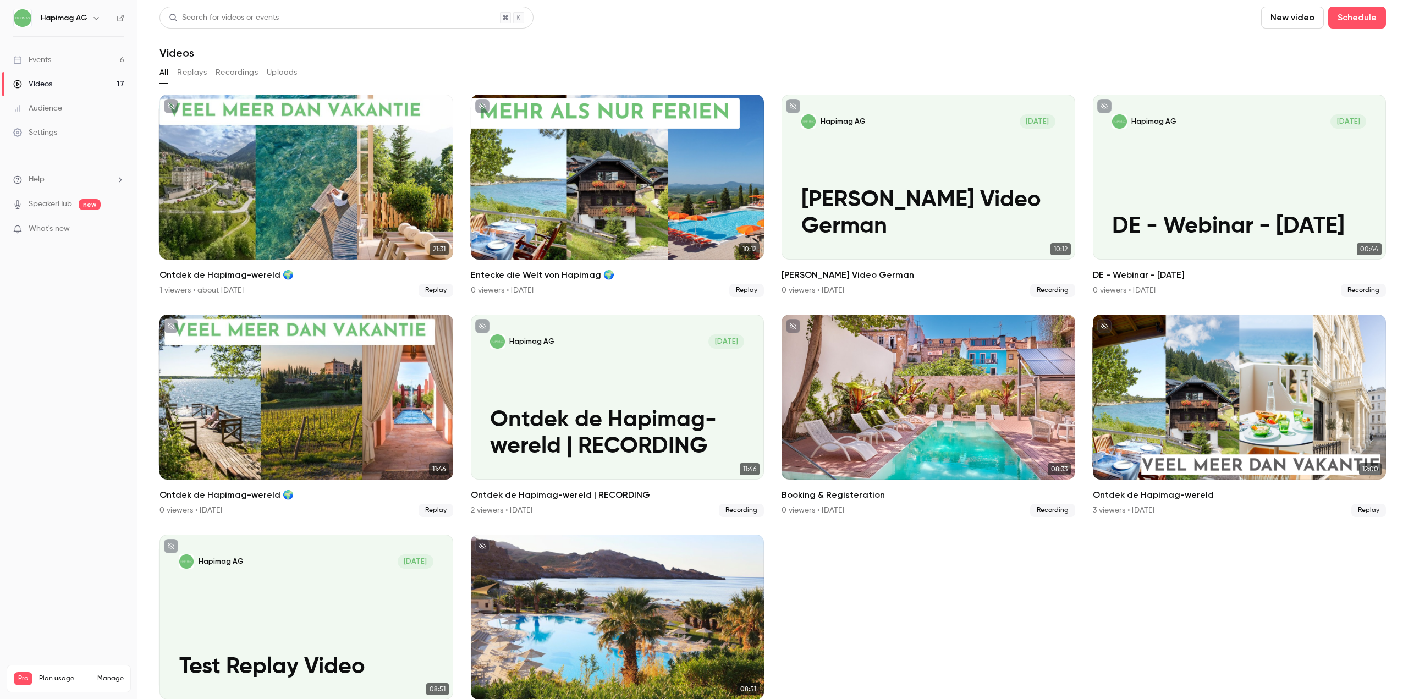
click at [48, 65] on link "Events 6" at bounding box center [69, 60] width 138 height 24
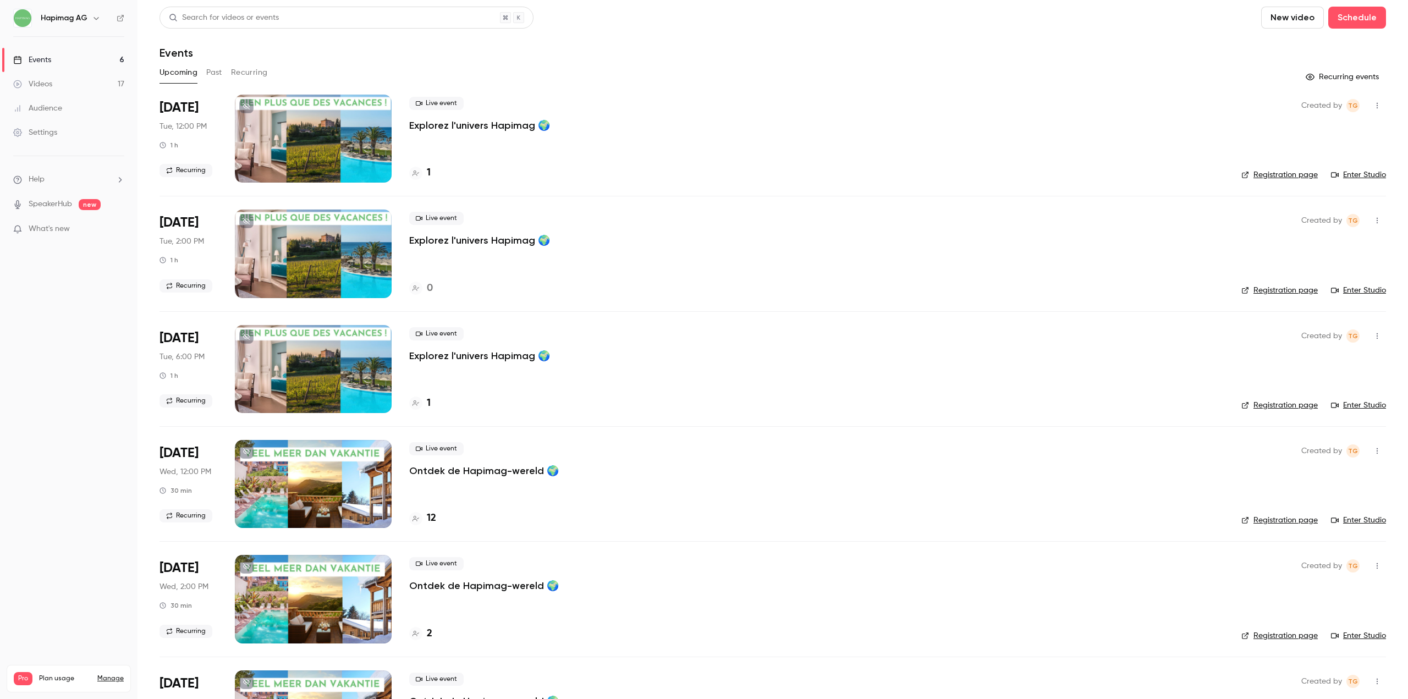
click at [486, 114] on div "Live event Explorez l'univers Hapimag 🌍" at bounding box center [816, 114] width 815 height 35
click at [486, 120] on p "Explorez l'univers Hapimag 🌍" at bounding box center [479, 125] width 141 height 13
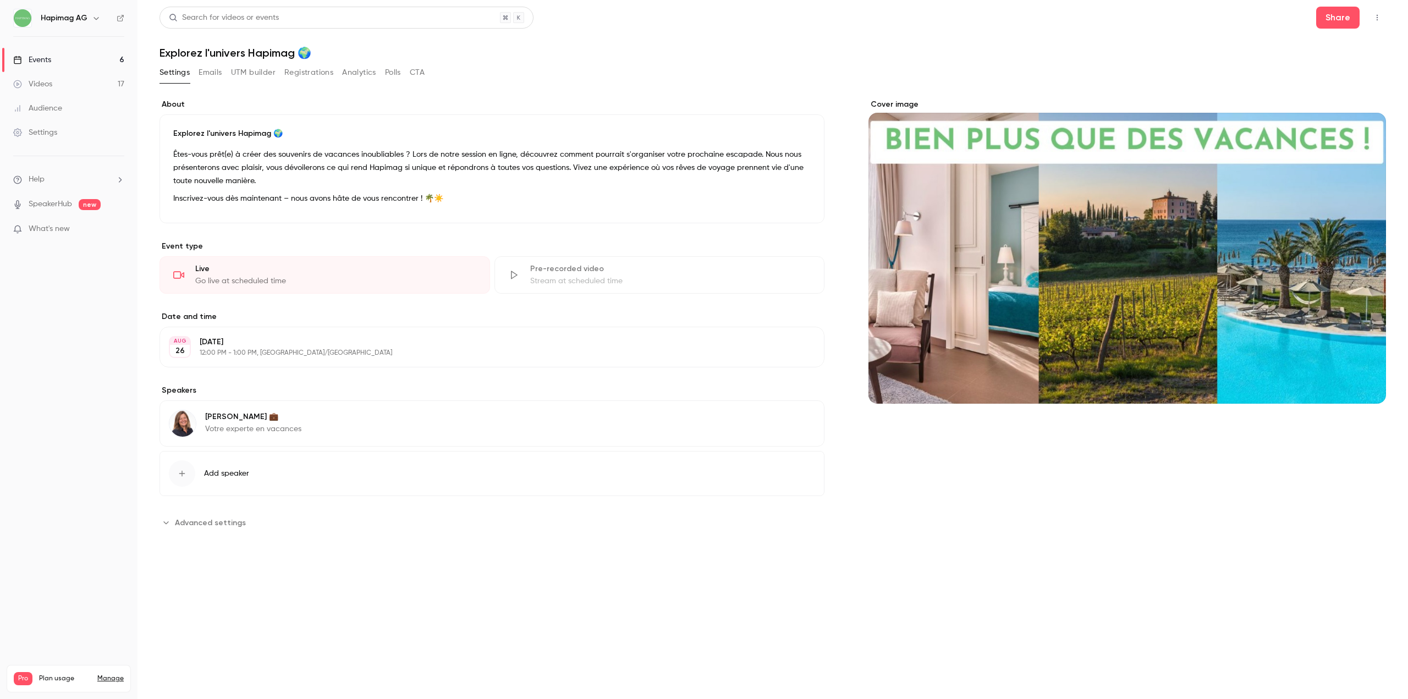
drag, startPoint x: 241, startPoint y: 341, endPoint x: 570, endPoint y: 350, distance: 329.1
click at [570, 350] on div "[DATE] 12:00 PM - 1:00 PM, [GEOGRAPHIC_DATA]/[GEOGRAPHIC_DATA]" at bounding box center [483, 347] width 567 height 21
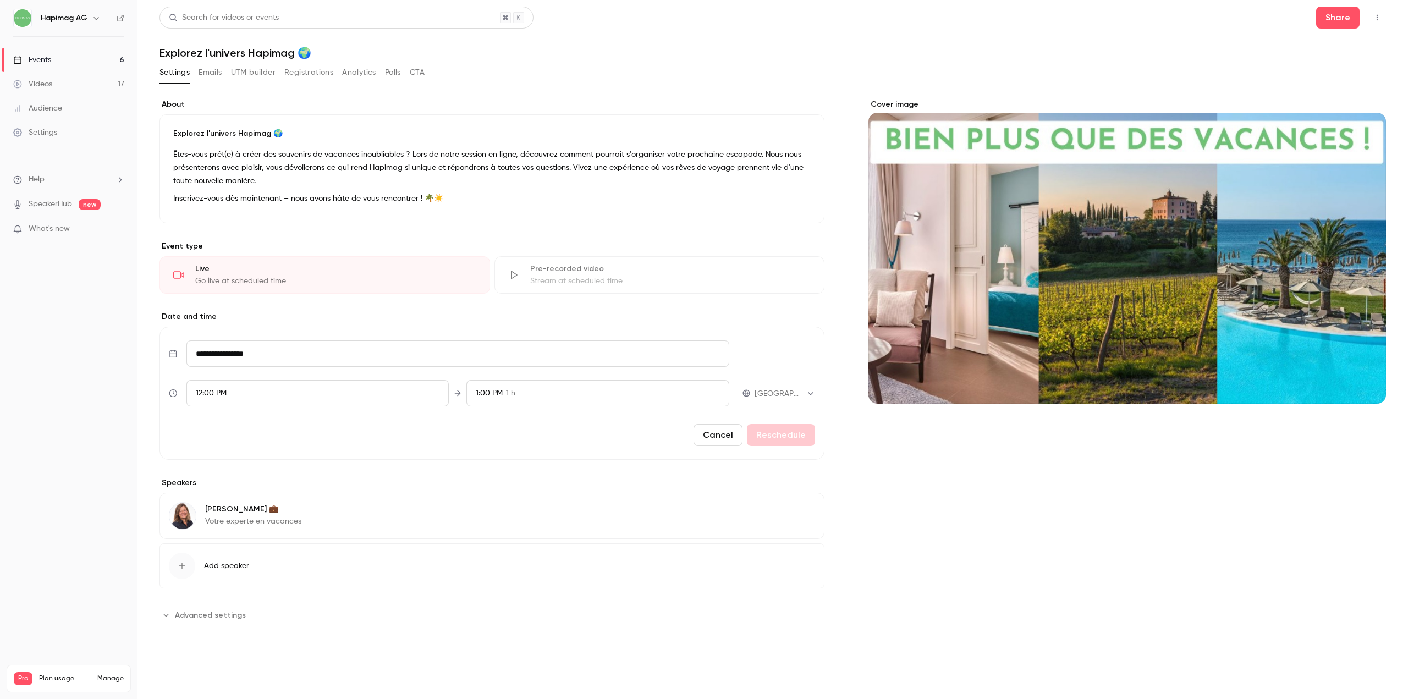
click at [743, 439] on button "Cancel" at bounding box center [718, 435] width 49 height 22
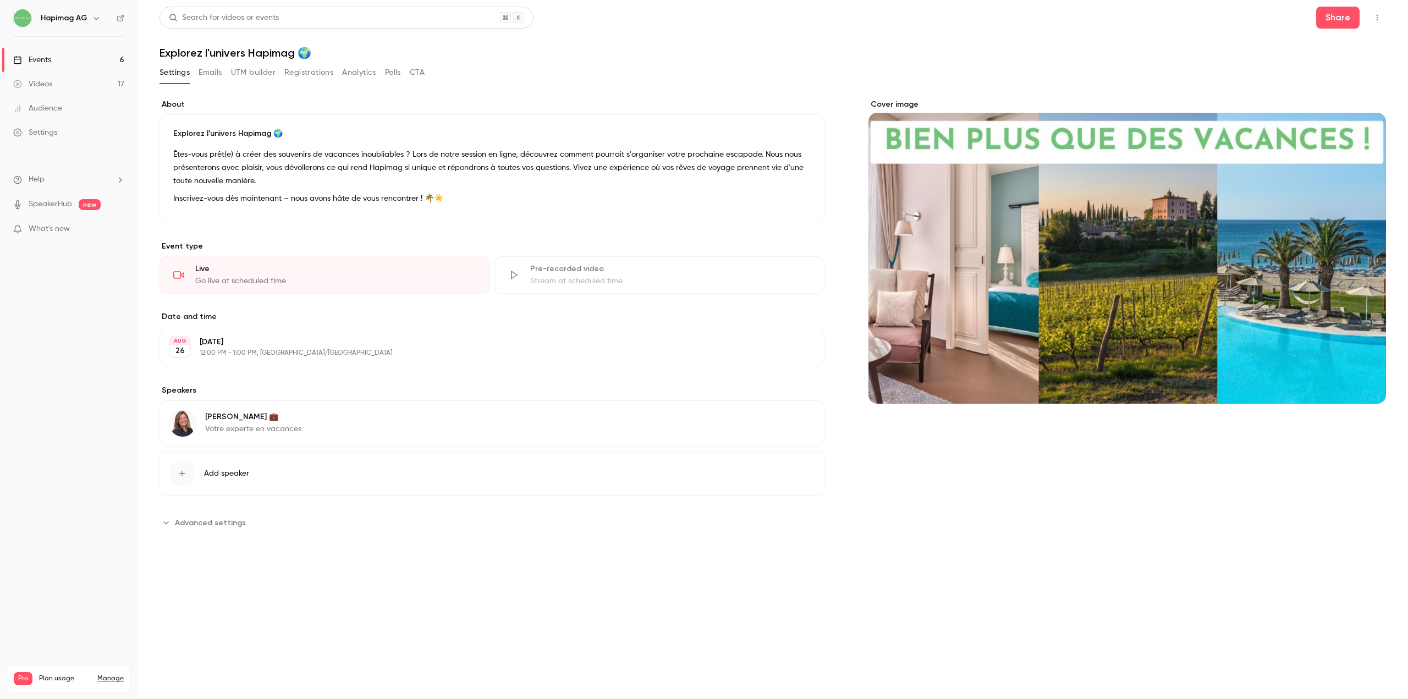
click at [185, 525] on span "Advanced settings" at bounding box center [210, 523] width 71 height 12
drag, startPoint x: 183, startPoint y: 524, endPoint x: 1262, endPoint y: 163, distance: 1138.0
click at [184, 524] on span "Advanced settings" at bounding box center [210, 523] width 71 height 12
click at [1381, 18] on icon "button" at bounding box center [1377, 18] width 9 height 8
click at [48, 79] on div at bounding box center [704, 349] width 1408 height 699
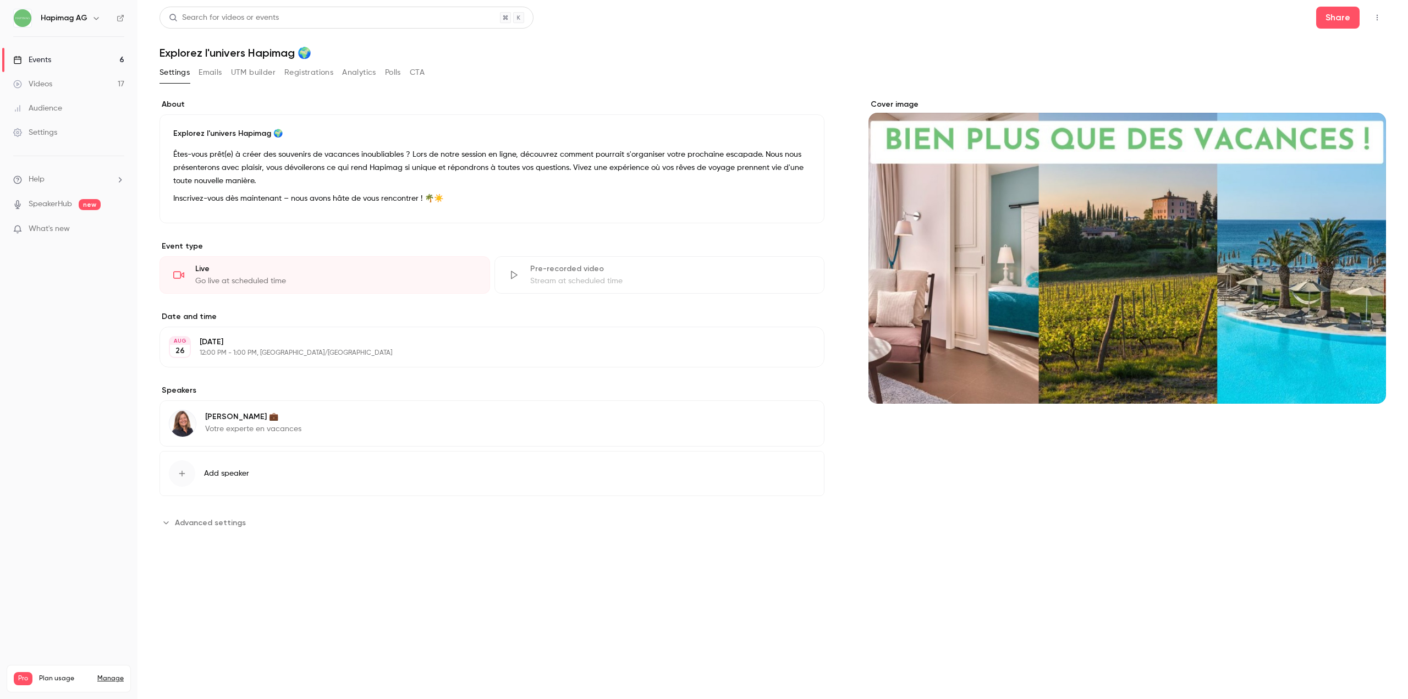
drag, startPoint x: 46, startPoint y: 86, endPoint x: 42, endPoint y: 90, distance: 5.8
click at [46, 86] on div "Videos" at bounding box center [32, 84] width 39 height 11
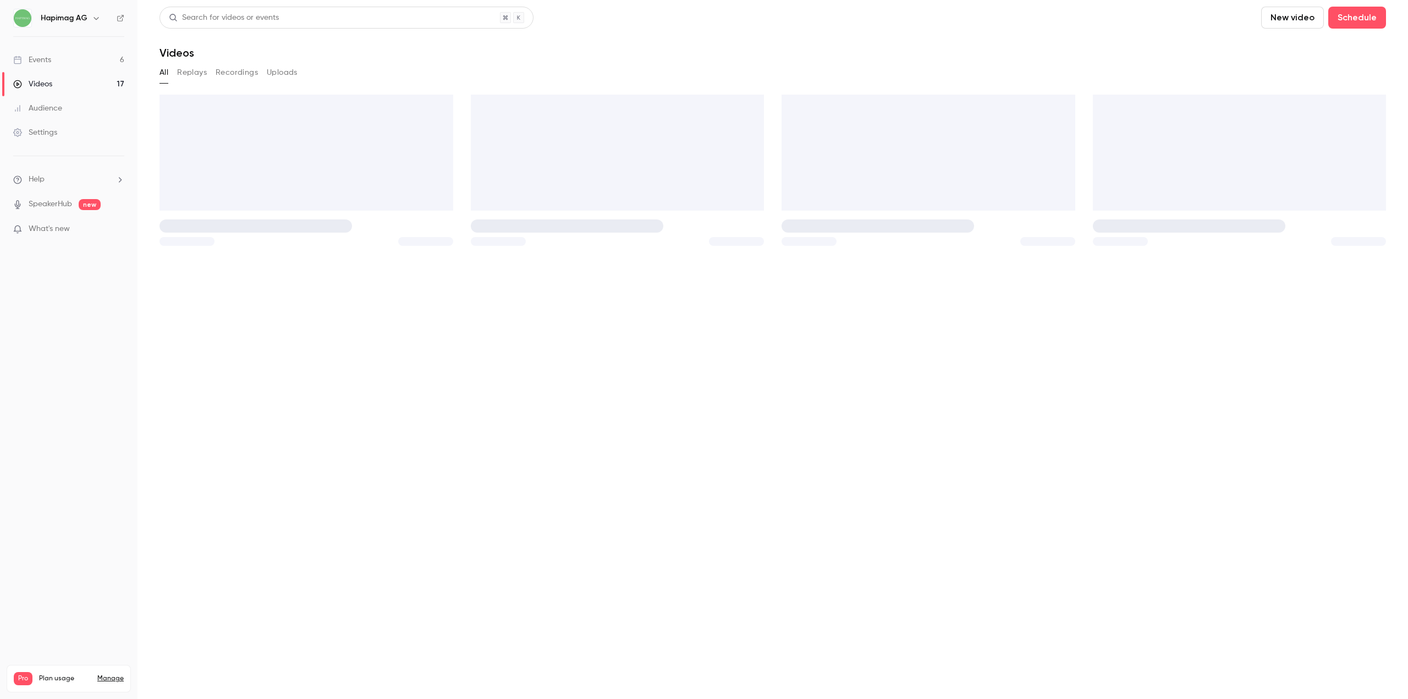
click at [42, 90] on link "Videos 17" at bounding box center [69, 84] width 138 height 24
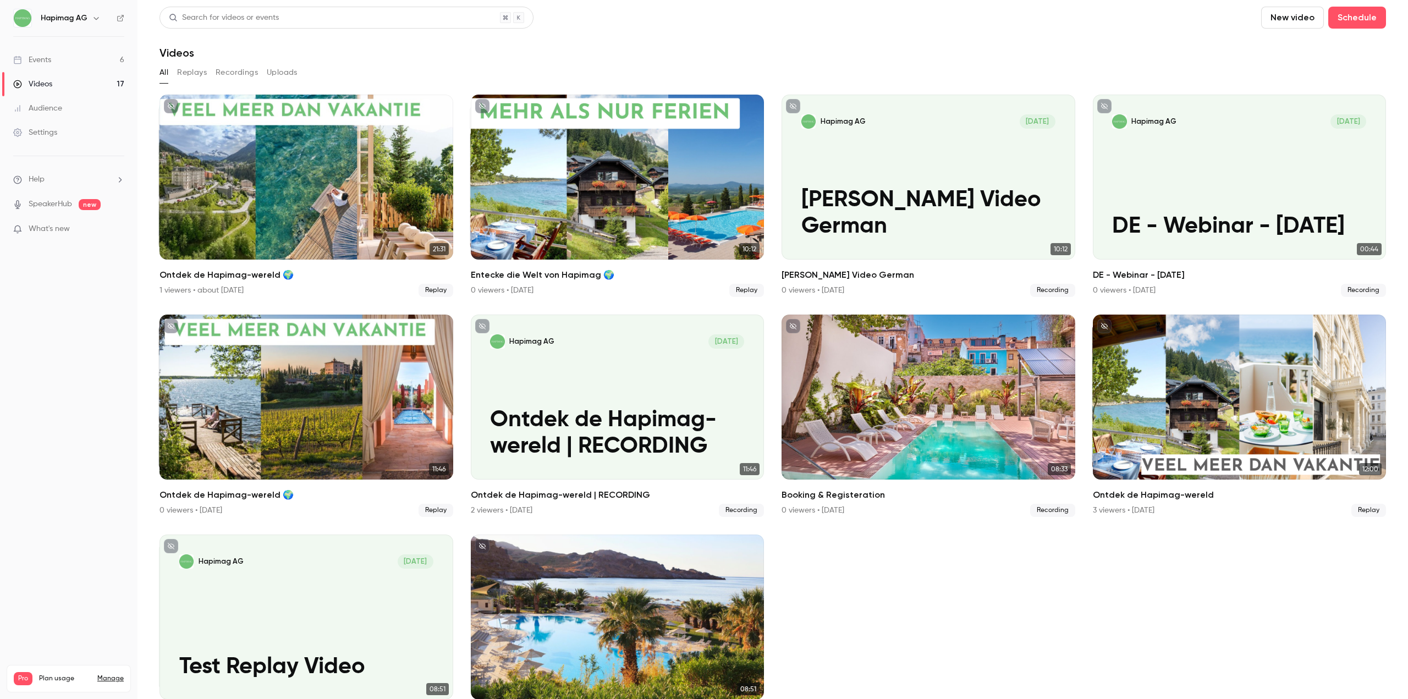
click at [38, 112] on div "Audience" at bounding box center [37, 108] width 49 height 11
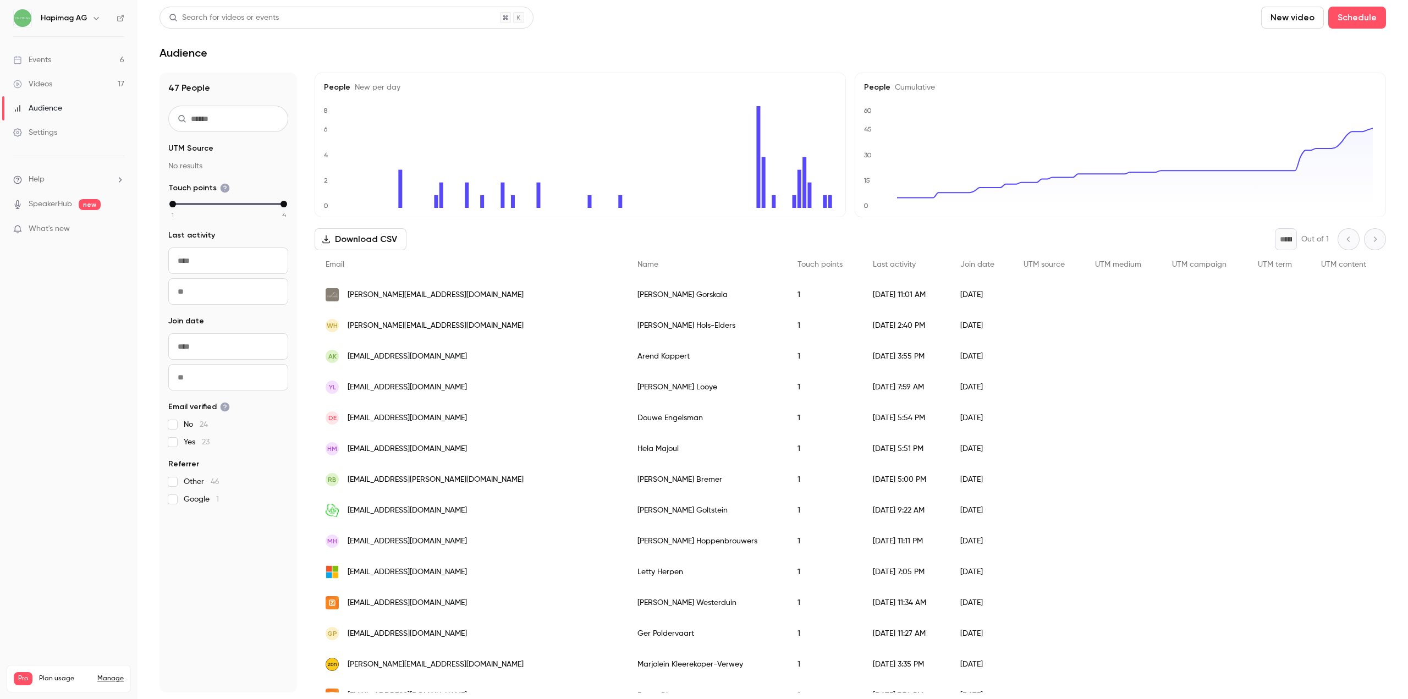
click at [64, 69] on link "Events 6" at bounding box center [69, 60] width 138 height 24
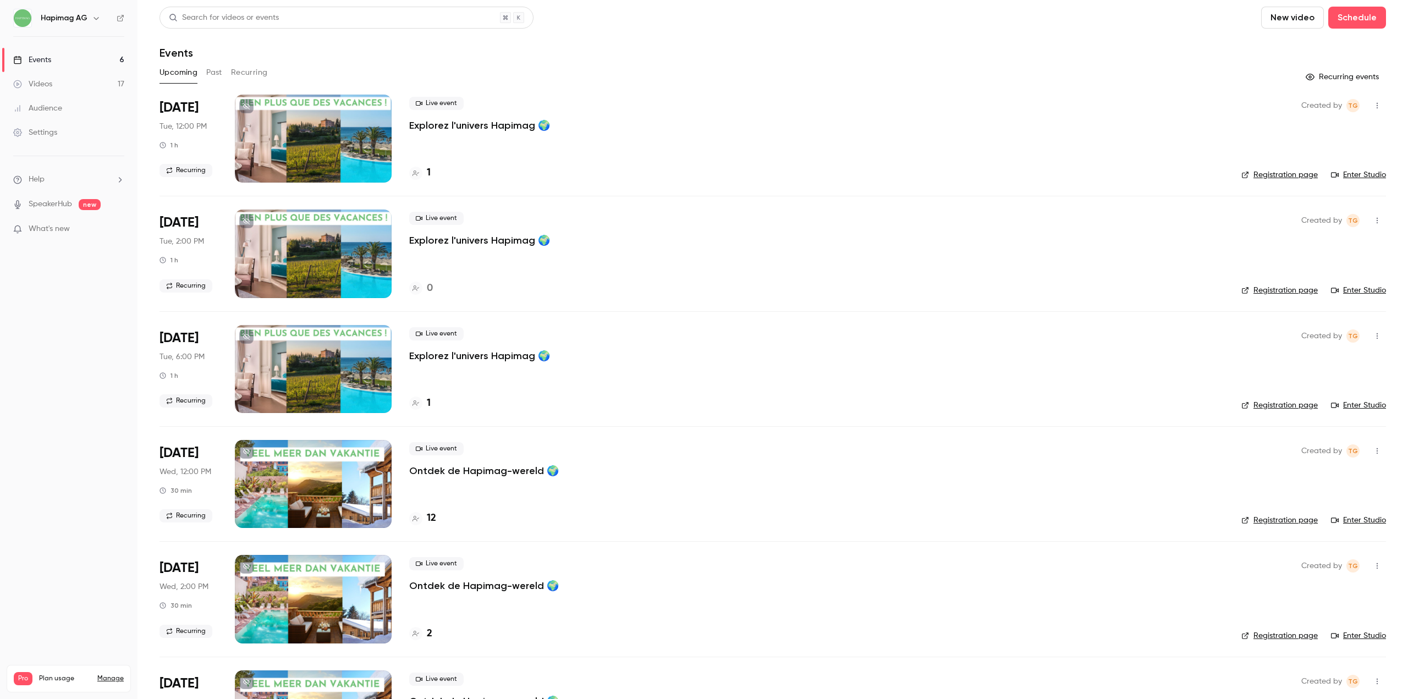
click at [73, 86] on link "Videos 17" at bounding box center [69, 84] width 138 height 24
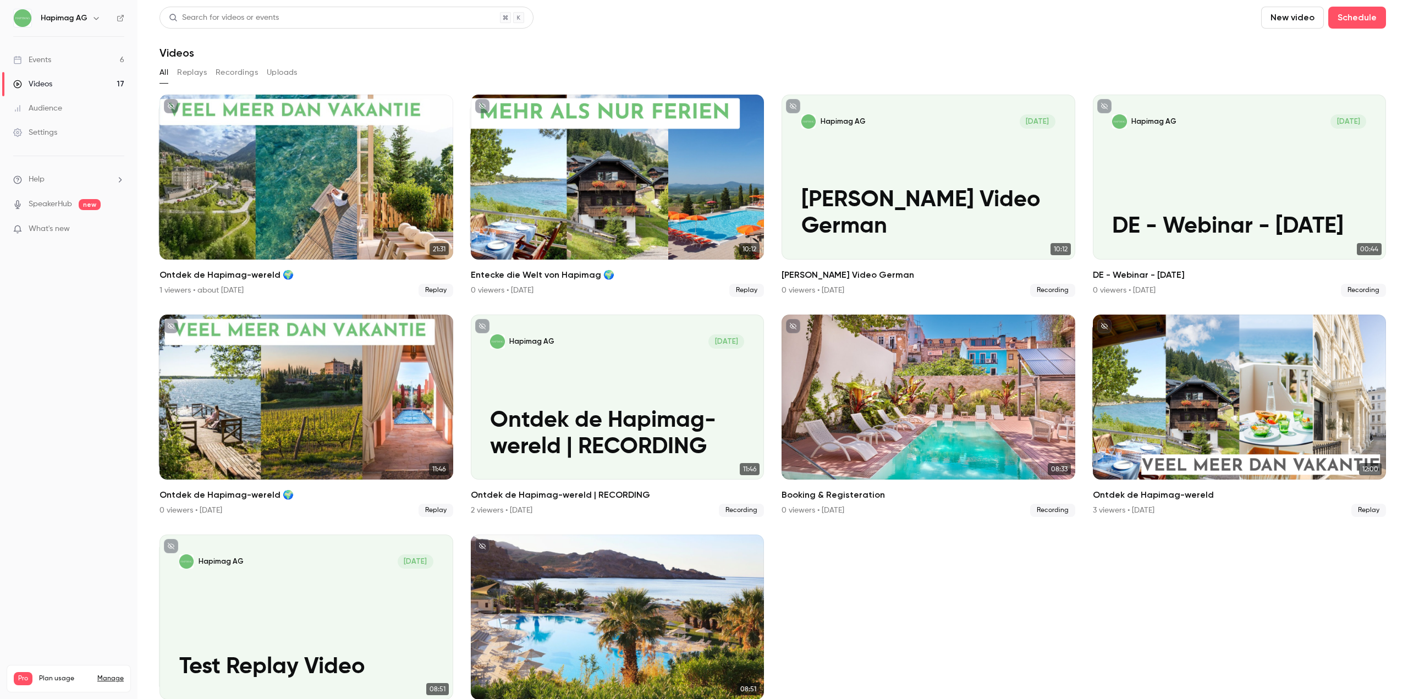
click at [73, 102] on link "Audience" at bounding box center [69, 108] width 138 height 24
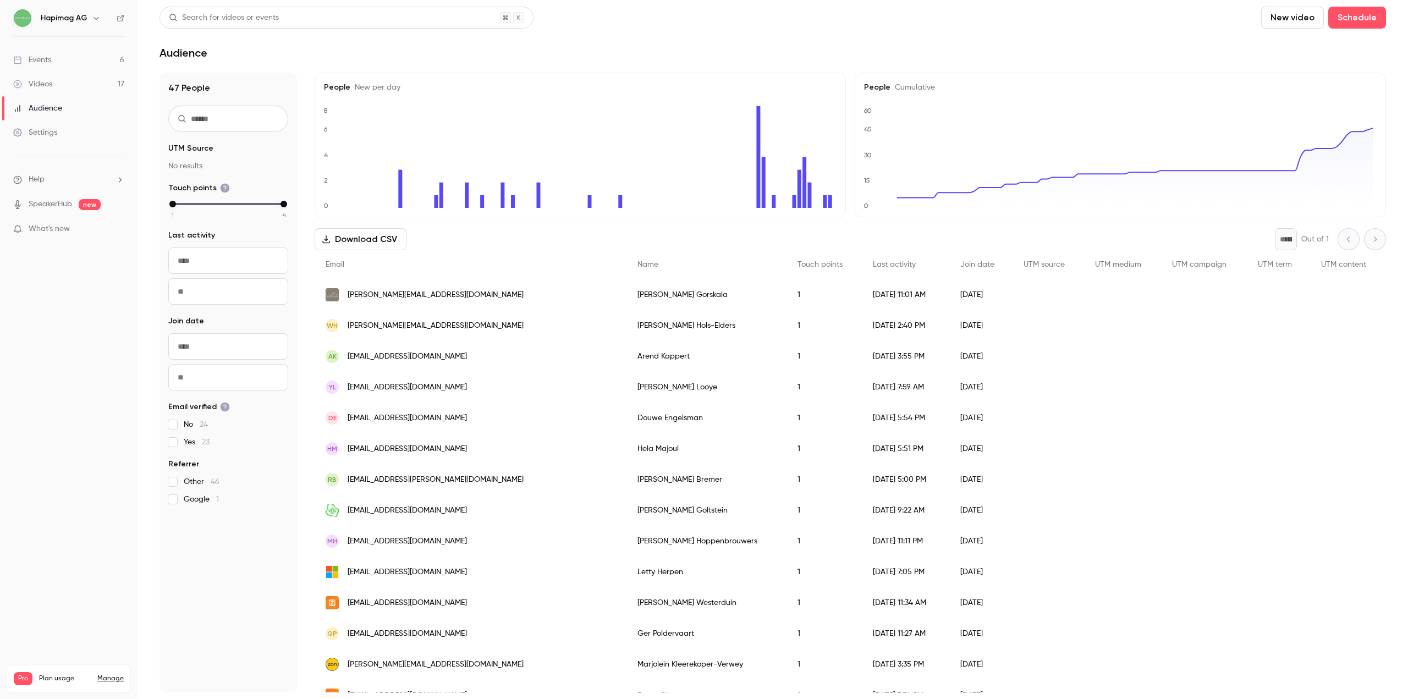
click at [73, 102] on link "Audience" at bounding box center [69, 108] width 138 height 24
click at [62, 80] on link "Videos 17" at bounding box center [69, 84] width 138 height 24
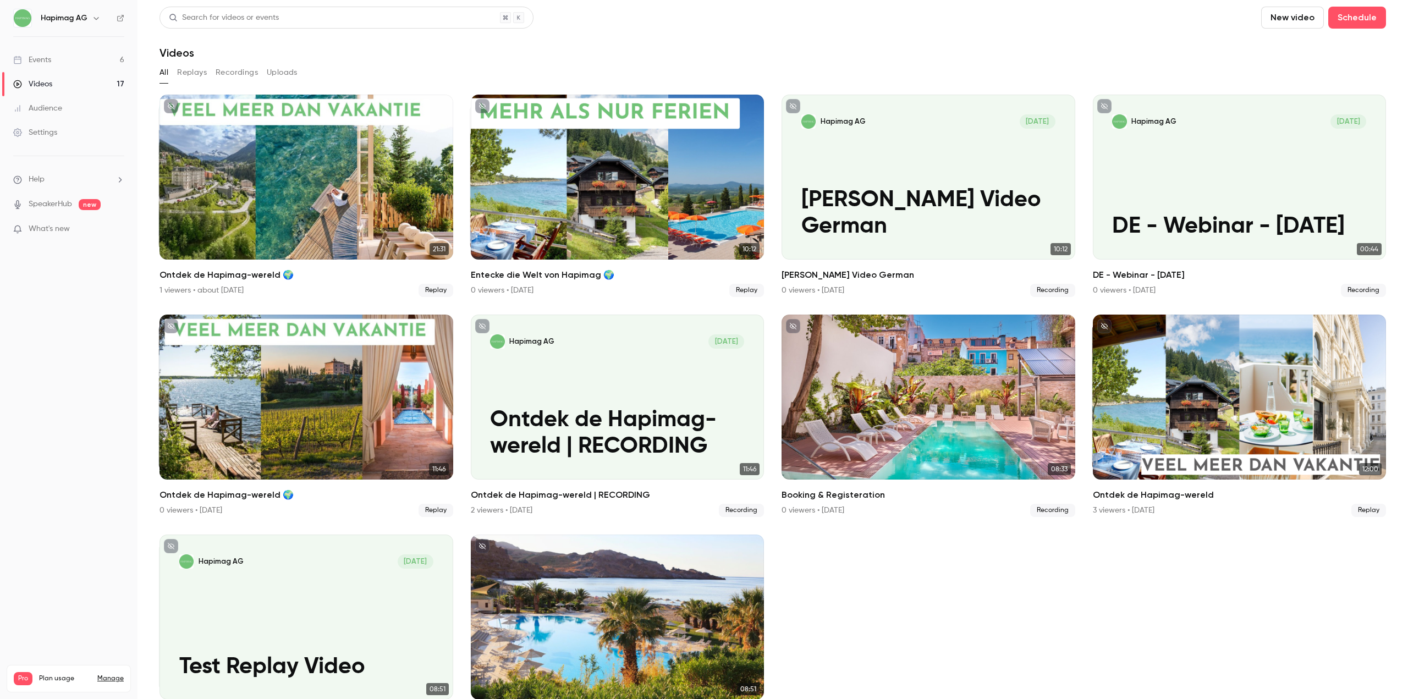
click at [63, 68] on link "Events 6" at bounding box center [69, 60] width 138 height 24
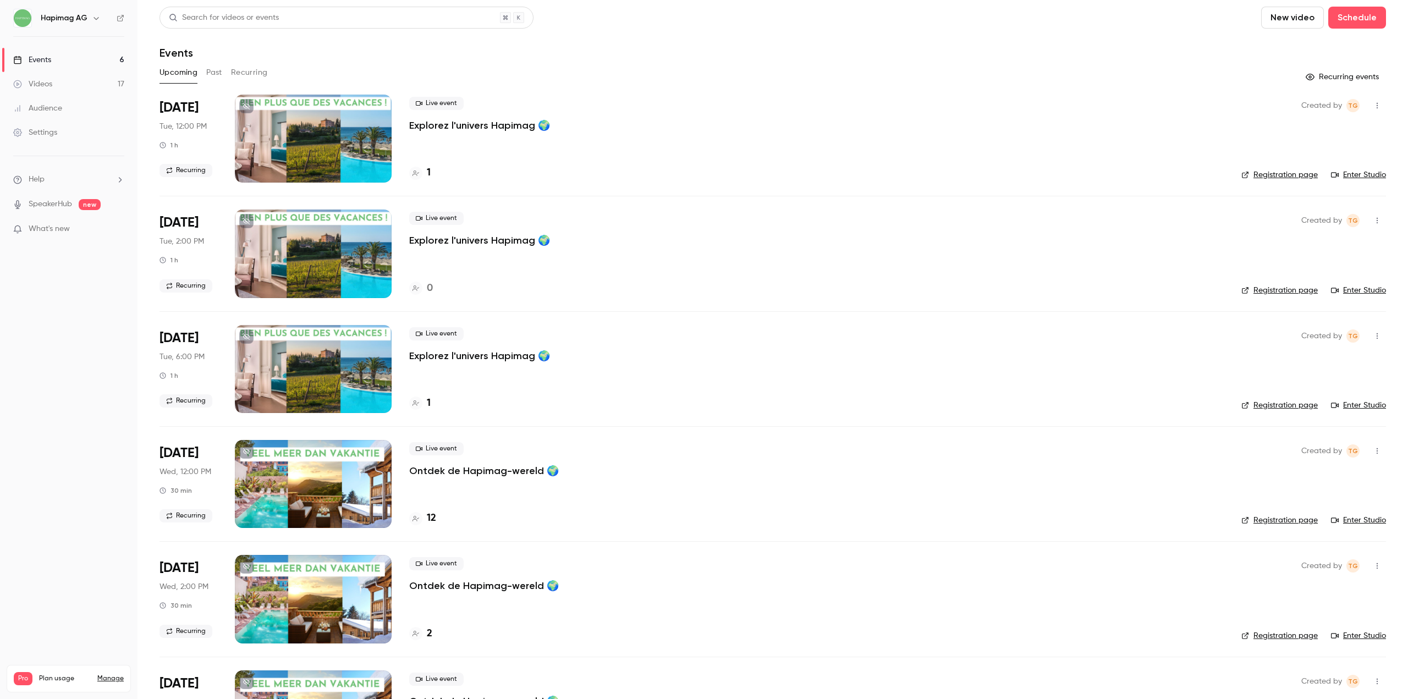
click at [67, 66] on link "Events 6" at bounding box center [69, 60] width 138 height 24
click at [70, 97] on link "Audience" at bounding box center [69, 108] width 138 height 24
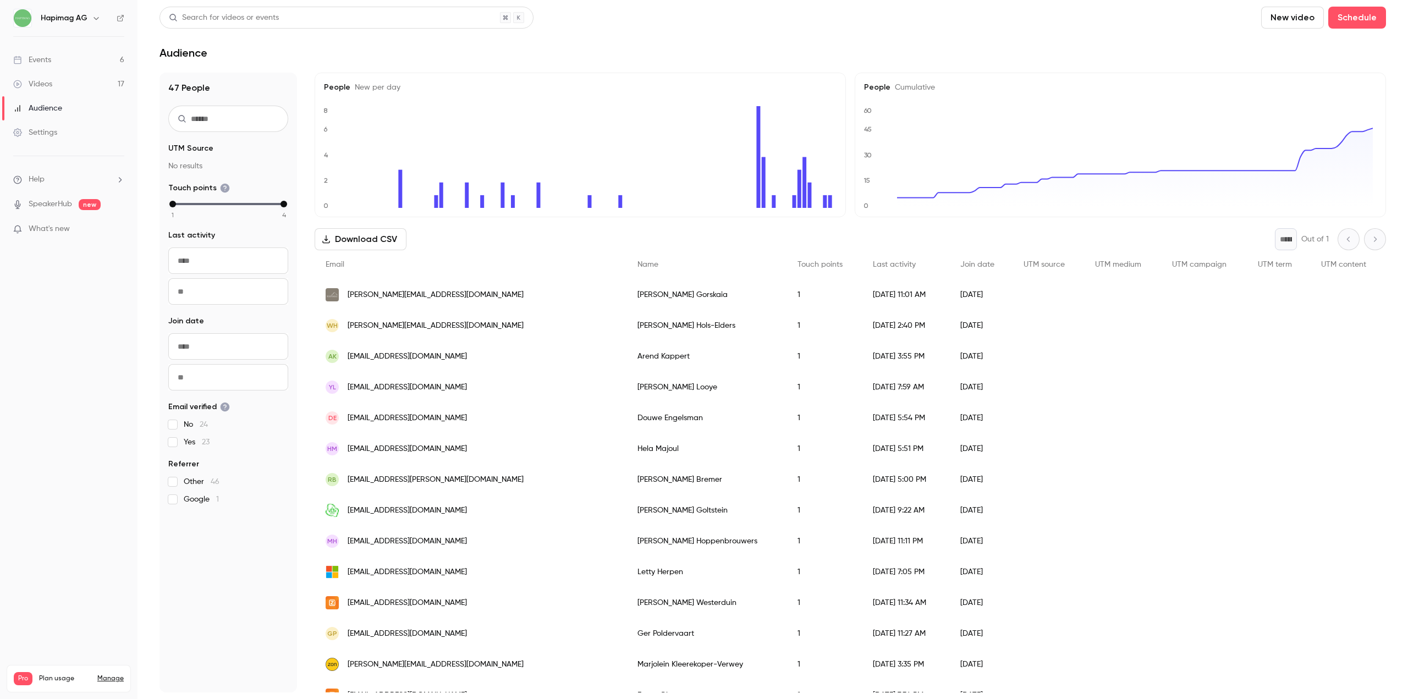
click at [49, 81] on div "Videos" at bounding box center [32, 84] width 39 height 11
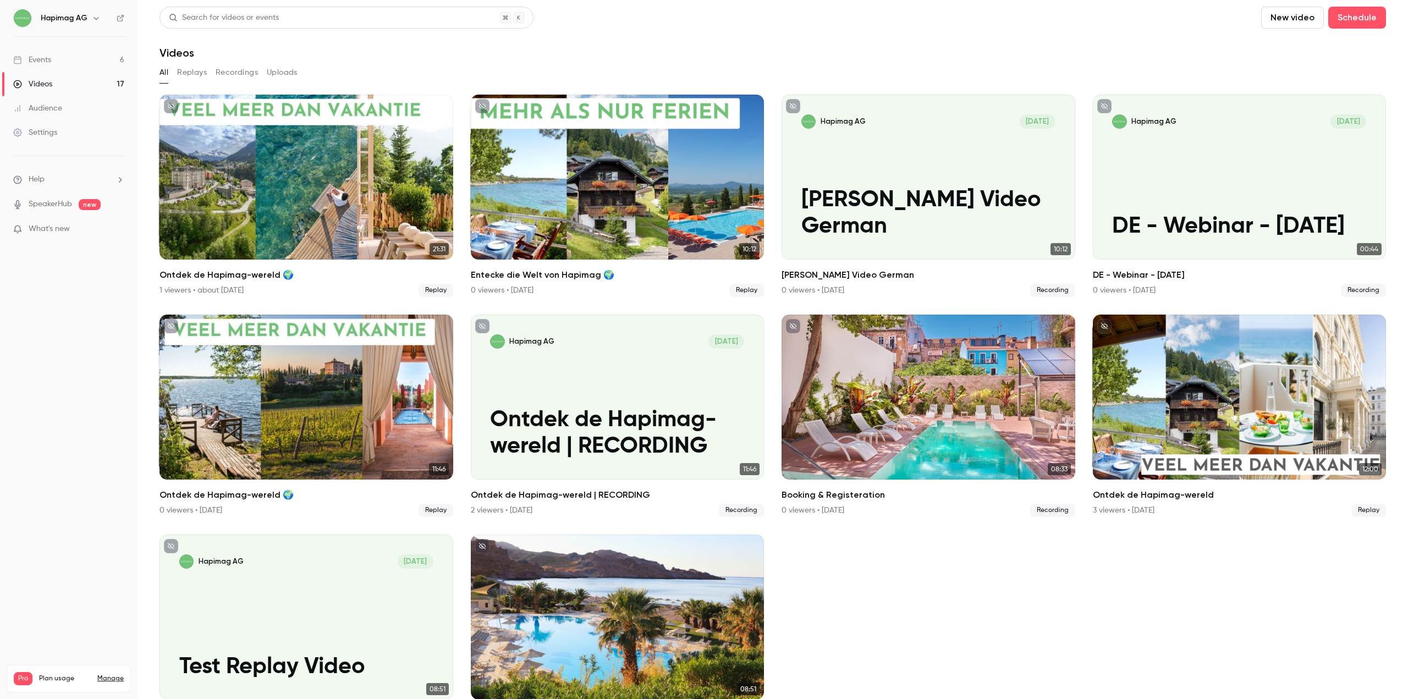
click at [71, 56] on link "Events 6" at bounding box center [69, 60] width 138 height 24
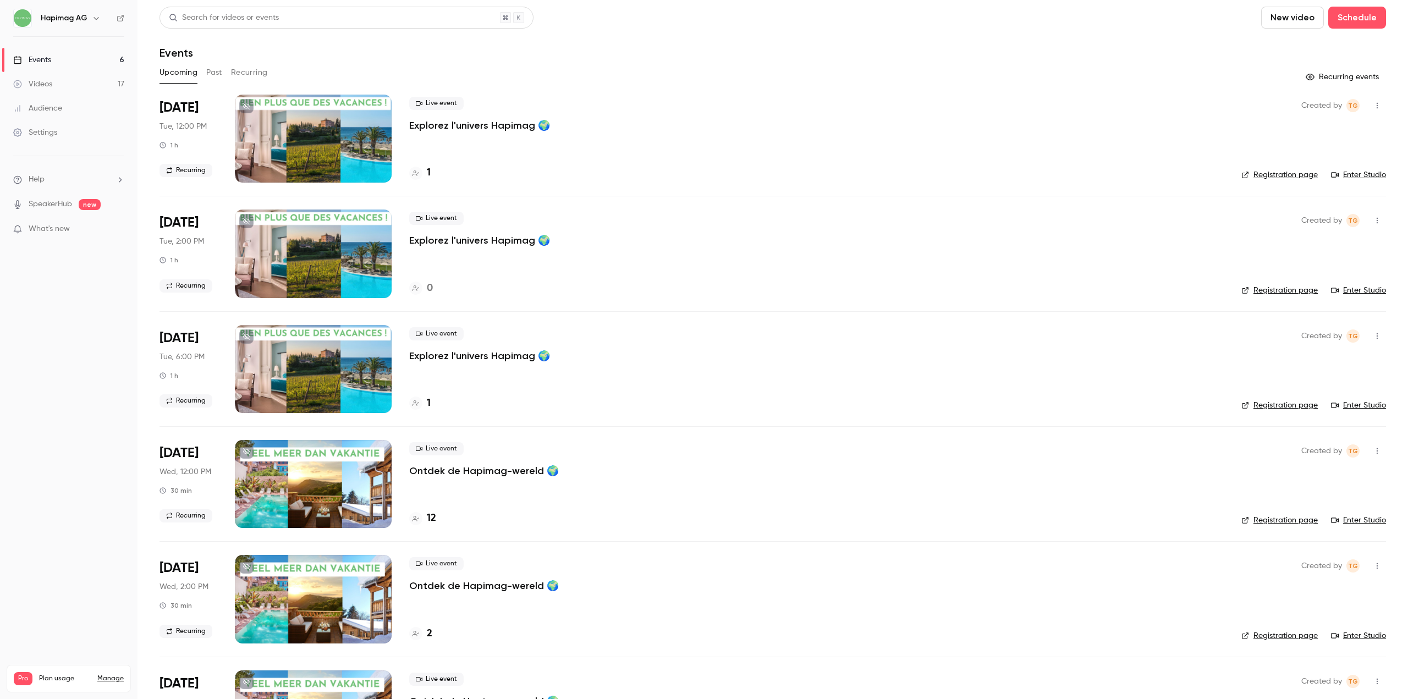
click at [263, 70] on button "Recurring" at bounding box center [249, 73] width 37 height 18
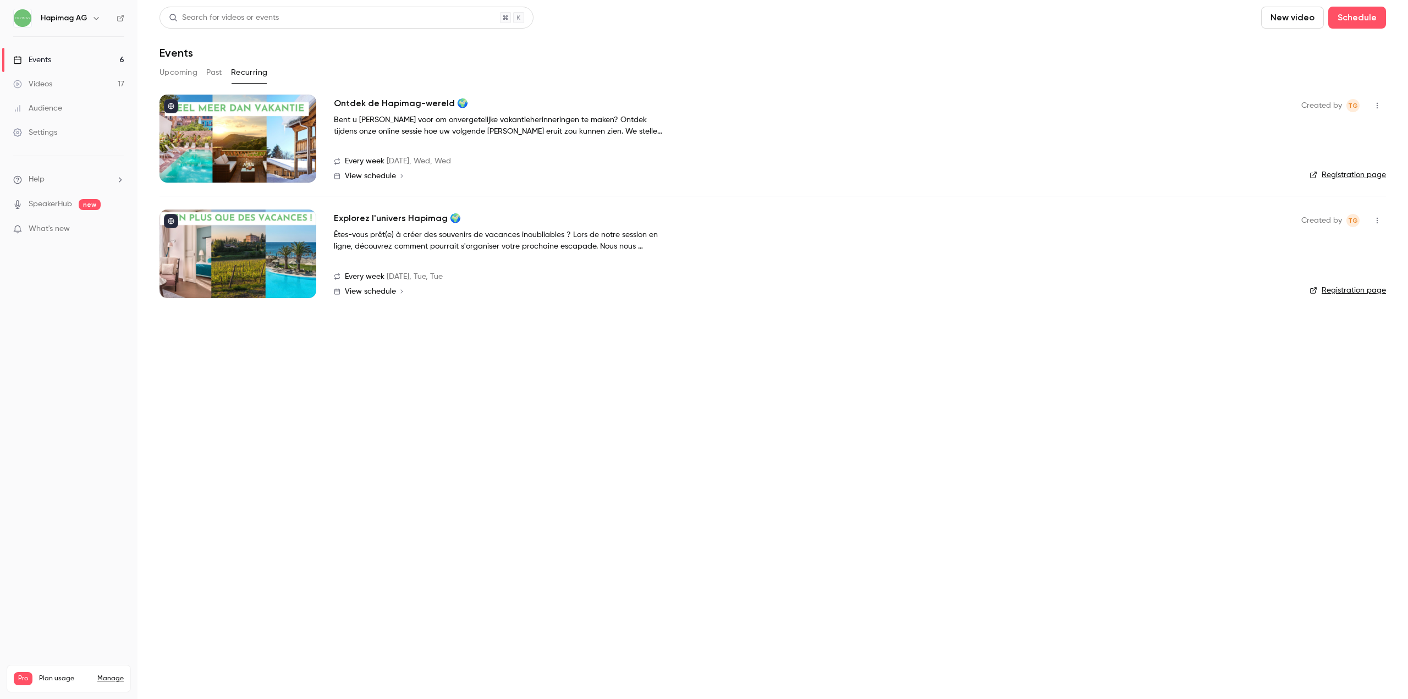
click at [276, 272] on div at bounding box center [238, 254] width 157 height 88
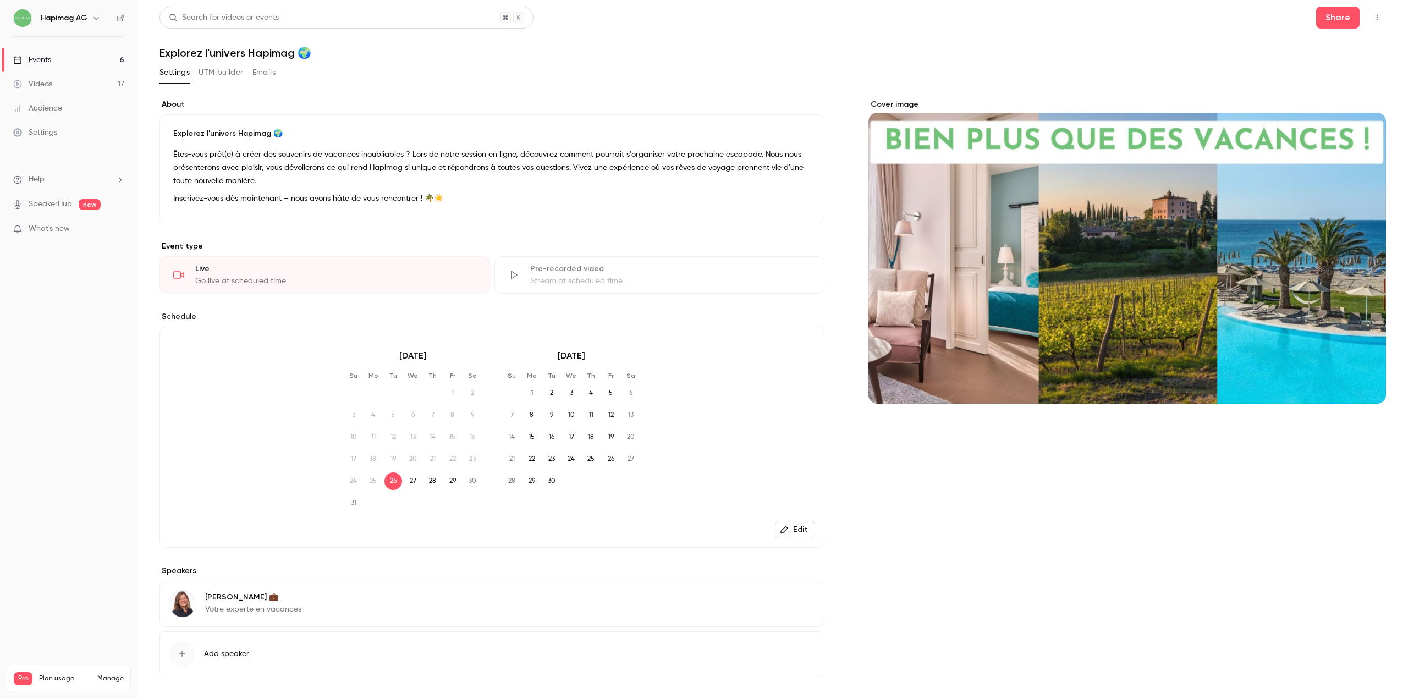
scroll to position [46, 0]
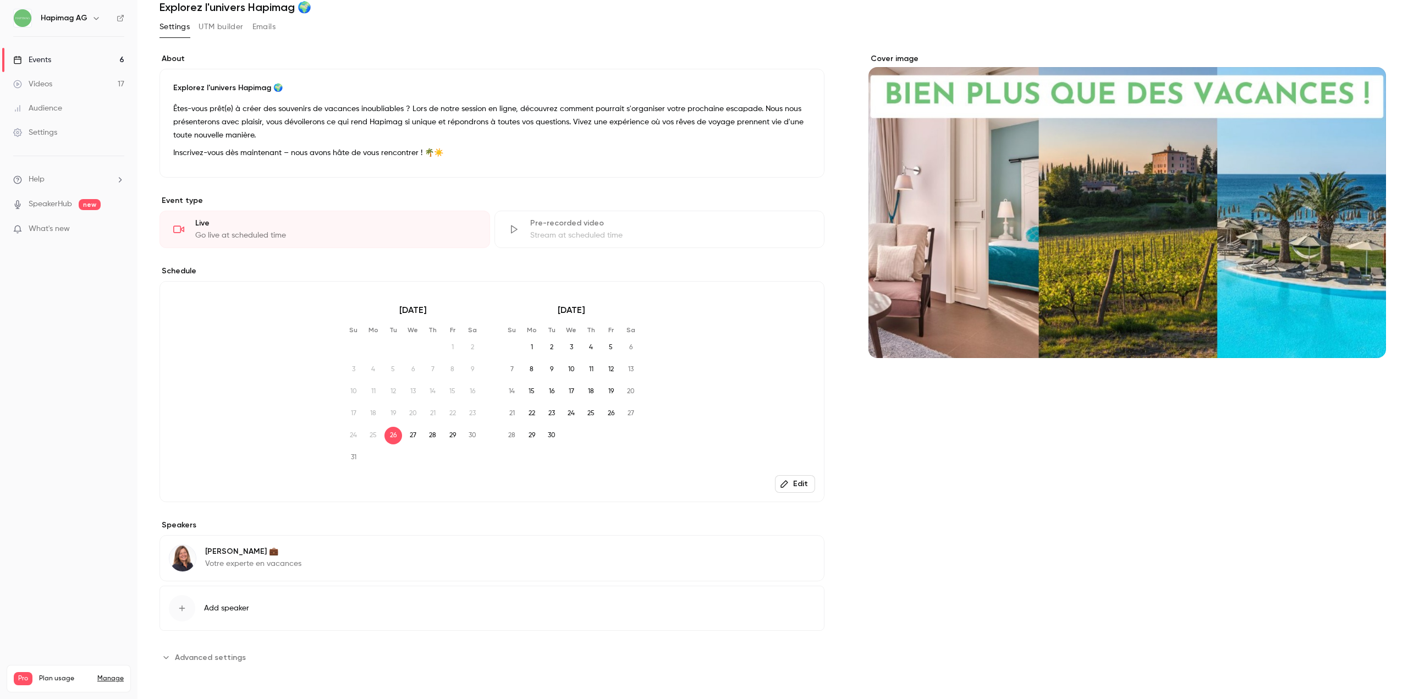
click at [794, 483] on button "Edit" at bounding box center [795, 484] width 40 height 18
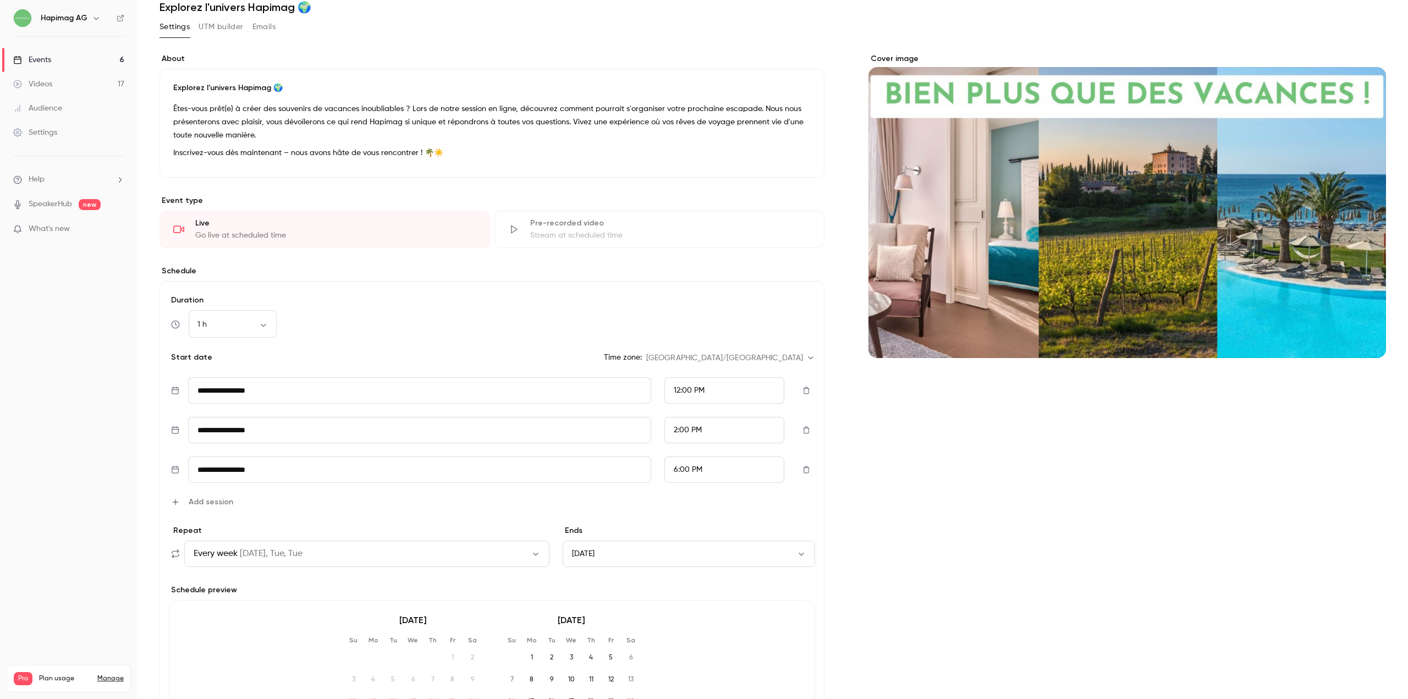
click at [802, 392] on icon "button" at bounding box center [806, 391] width 9 height 8
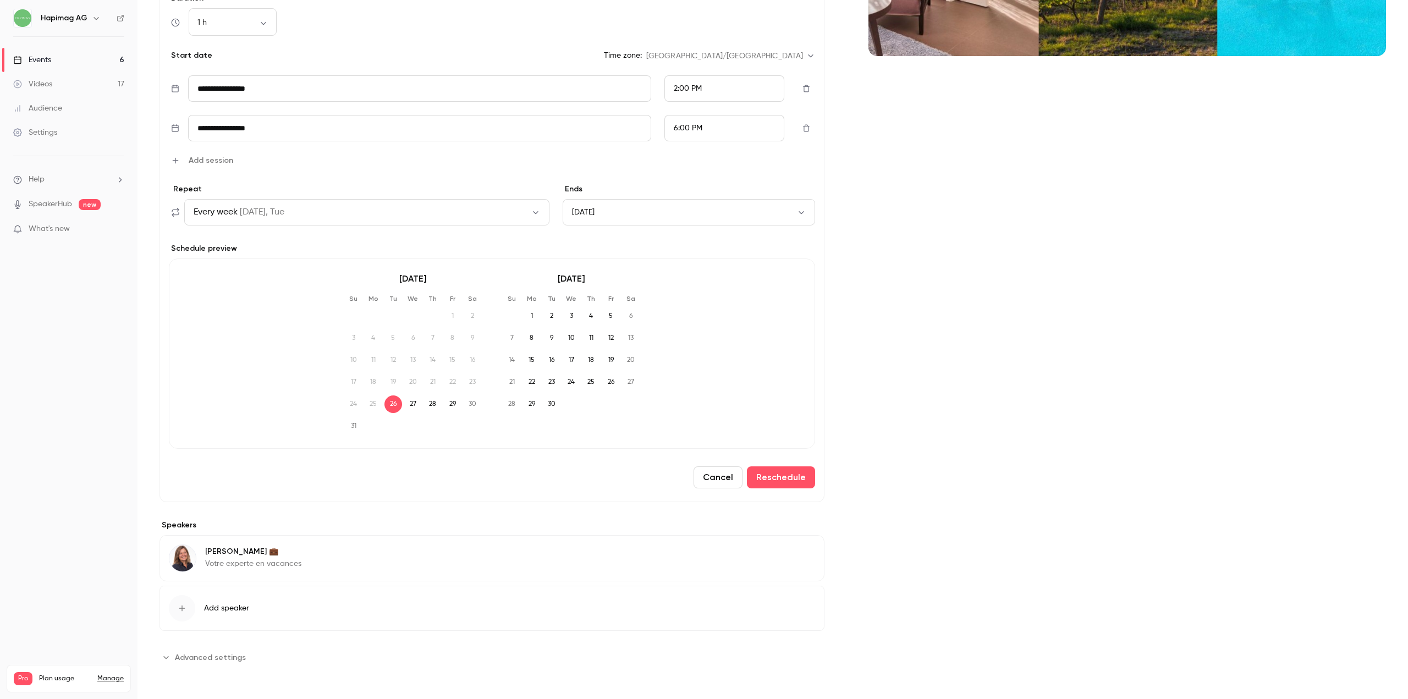
scroll to position [0, 0]
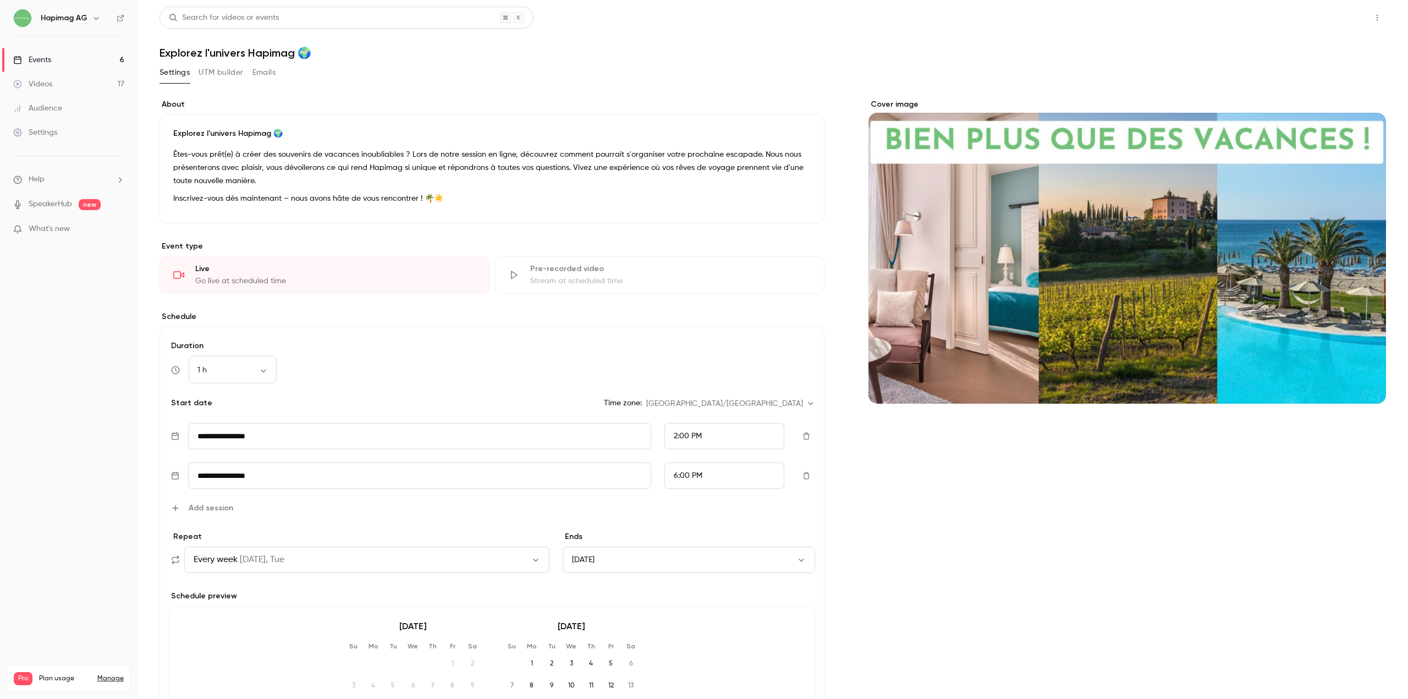
click at [1343, 22] on button "Share" at bounding box center [1337, 18] width 43 height 22
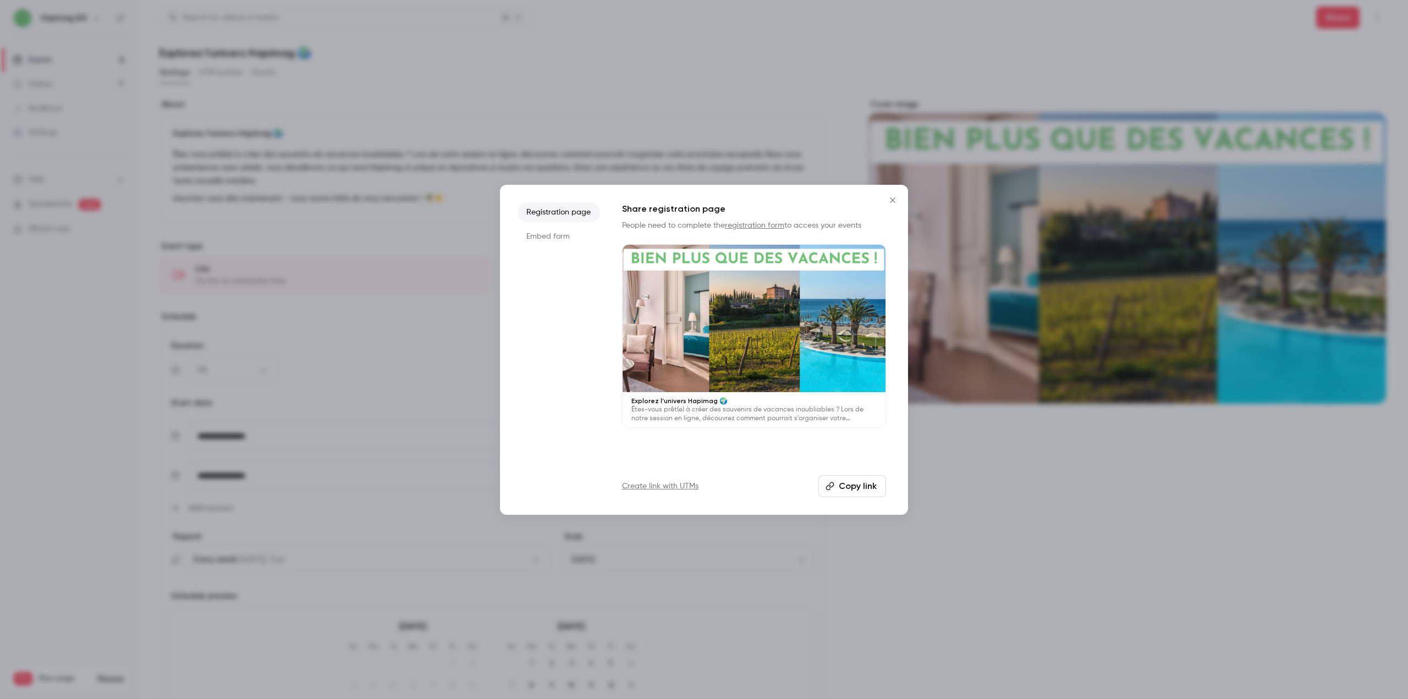
click at [855, 480] on button "Copy link" at bounding box center [853, 486] width 68 height 22
click at [818, 531] on div at bounding box center [704, 349] width 1408 height 699
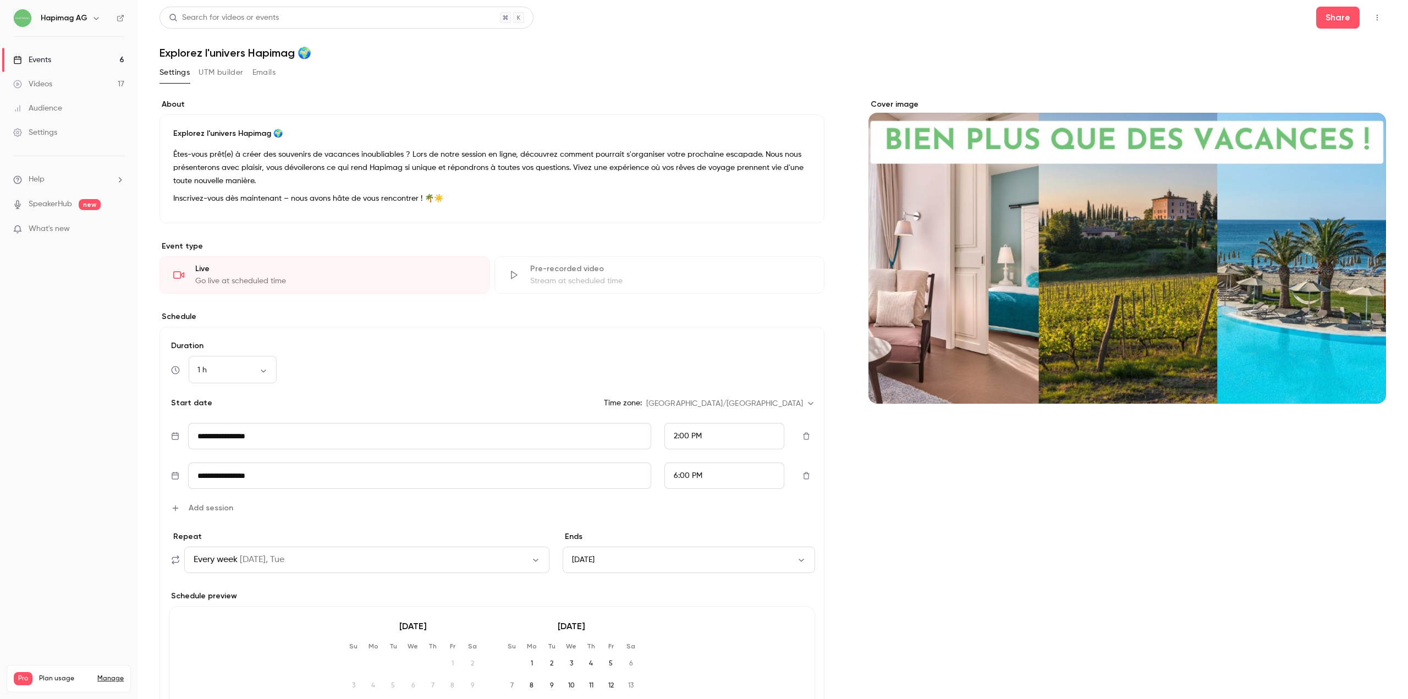
scroll to position [348, 0]
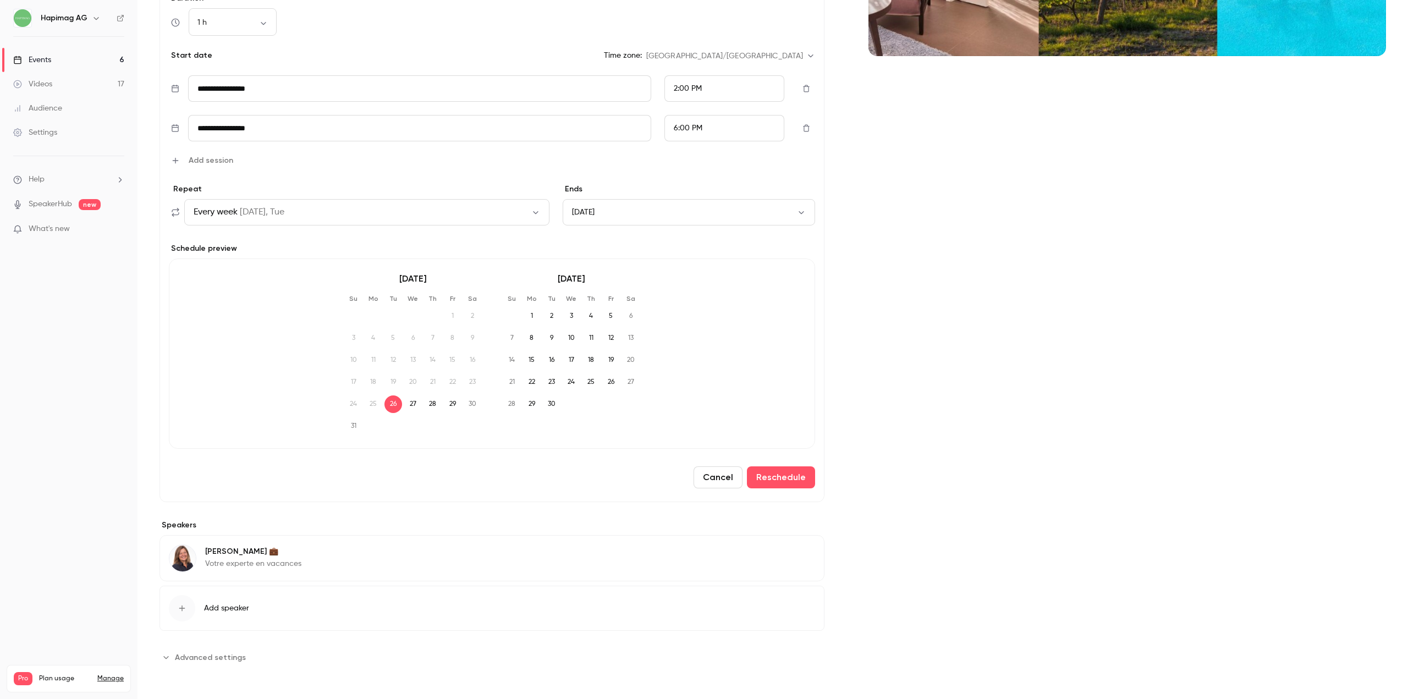
drag, startPoint x: 782, startPoint y: 475, endPoint x: 751, endPoint y: 450, distance: 39.4
click at [752, 450] on form "**********" at bounding box center [492, 241] width 646 height 496
click at [768, 485] on button "Reschedule" at bounding box center [781, 477] width 68 height 22
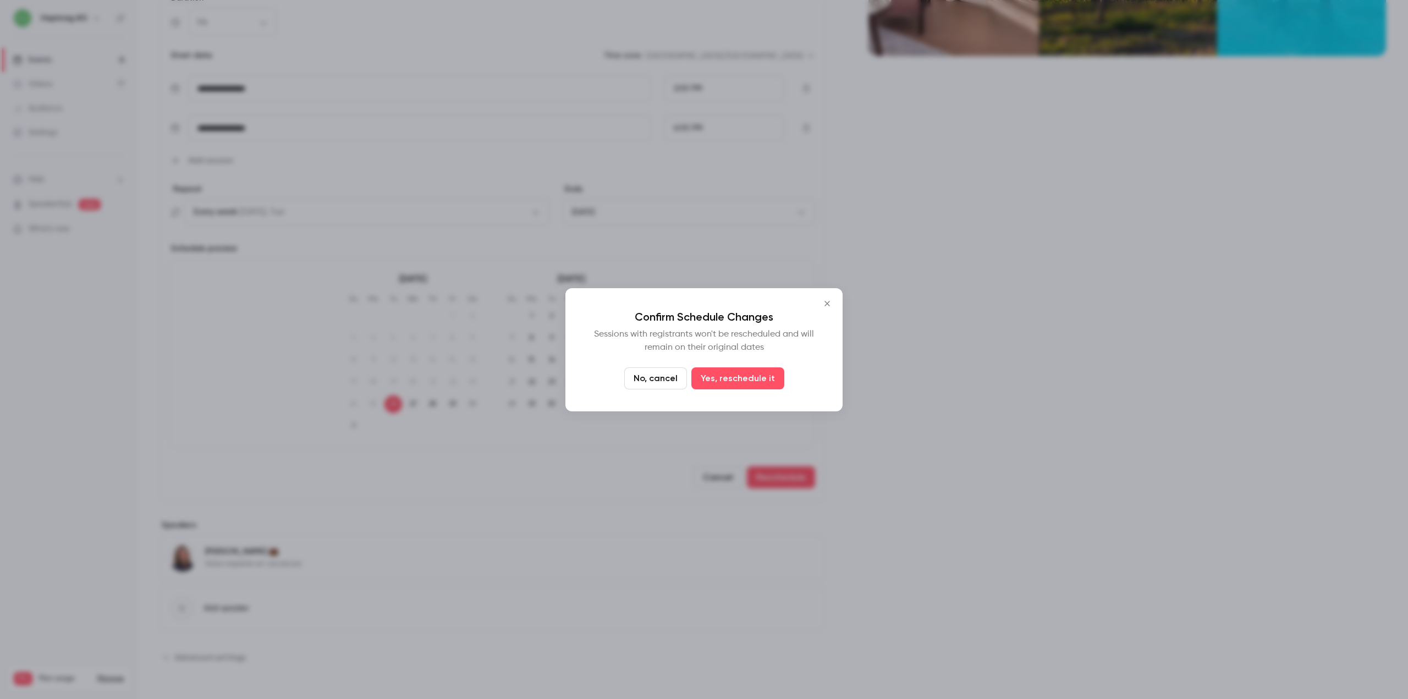
click at [830, 305] on icon "Close" at bounding box center [827, 303] width 5 height 5
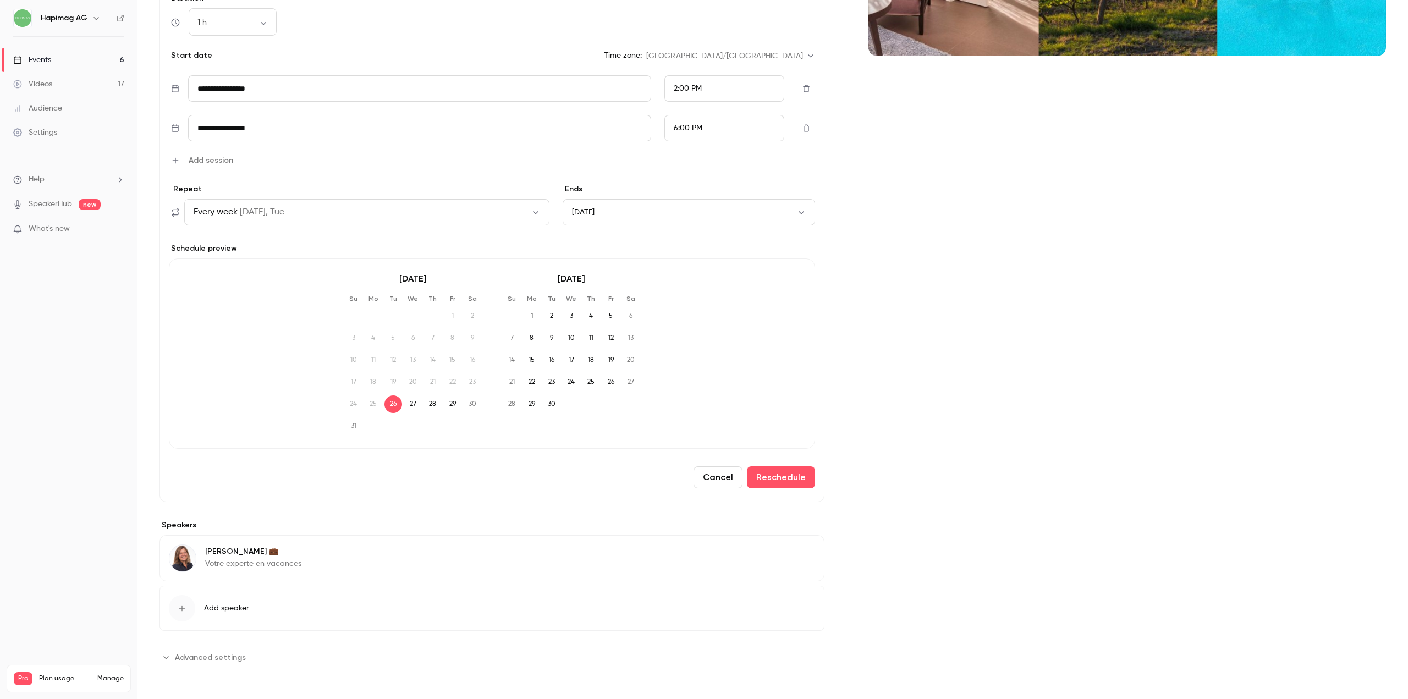
click at [51, 85] on div "Videos" at bounding box center [32, 84] width 39 height 11
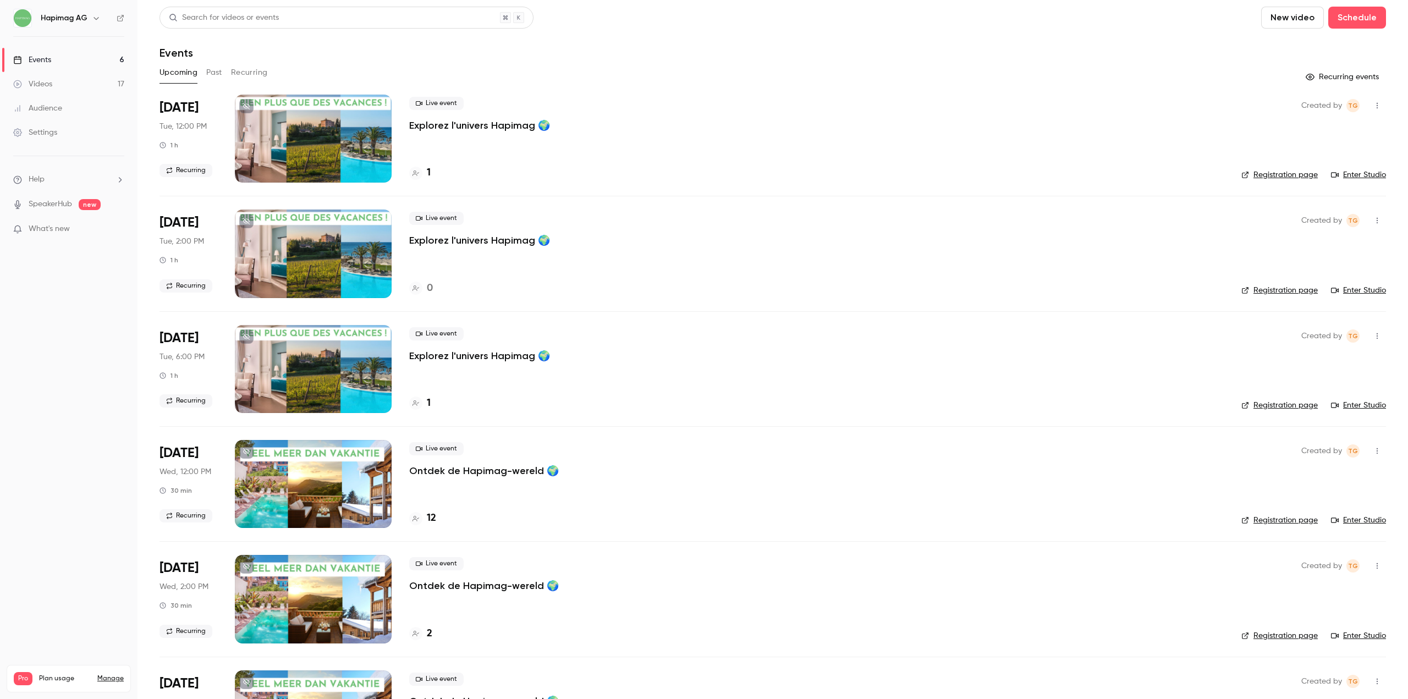
click at [1352, 177] on link "Enter Studio" at bounding box center [1358, 174] width 55 height 11
click at [585, 379] on div "Live event Explorez l'univers Hapimag 🌍 1" at bounding box center [816, 369] width 815 height 88
